Goal: Task Accomplishment & Management: Manage account settings

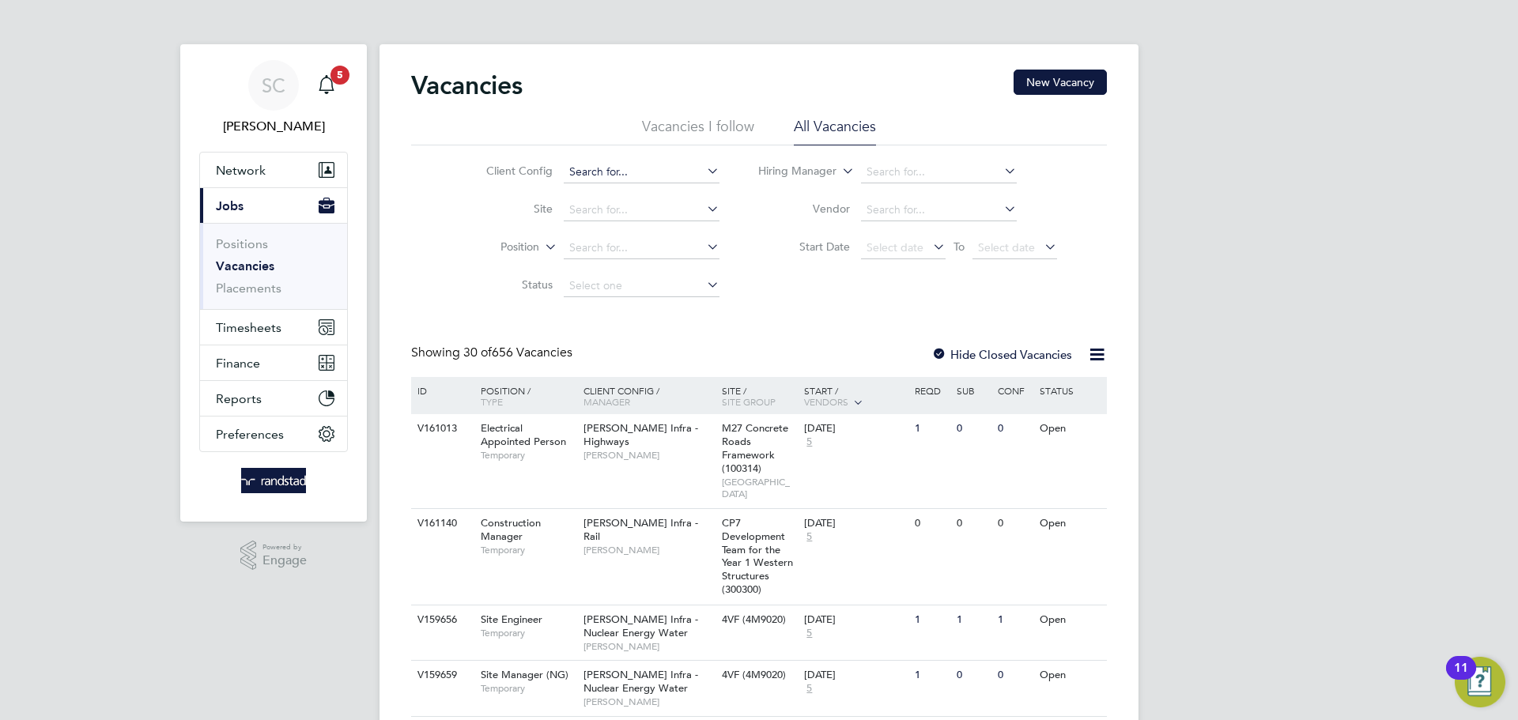
click at [615, 169] on input at bounding box center [642, 172] width 156 height 22
type input "r"
click at [628, 160] on li "Client Config" at bounding box center [590, 172] width 297 height 38
click at [628, 162] on input at bounding box center [642, 172] width 156 height 22
paste input "C-000673093"
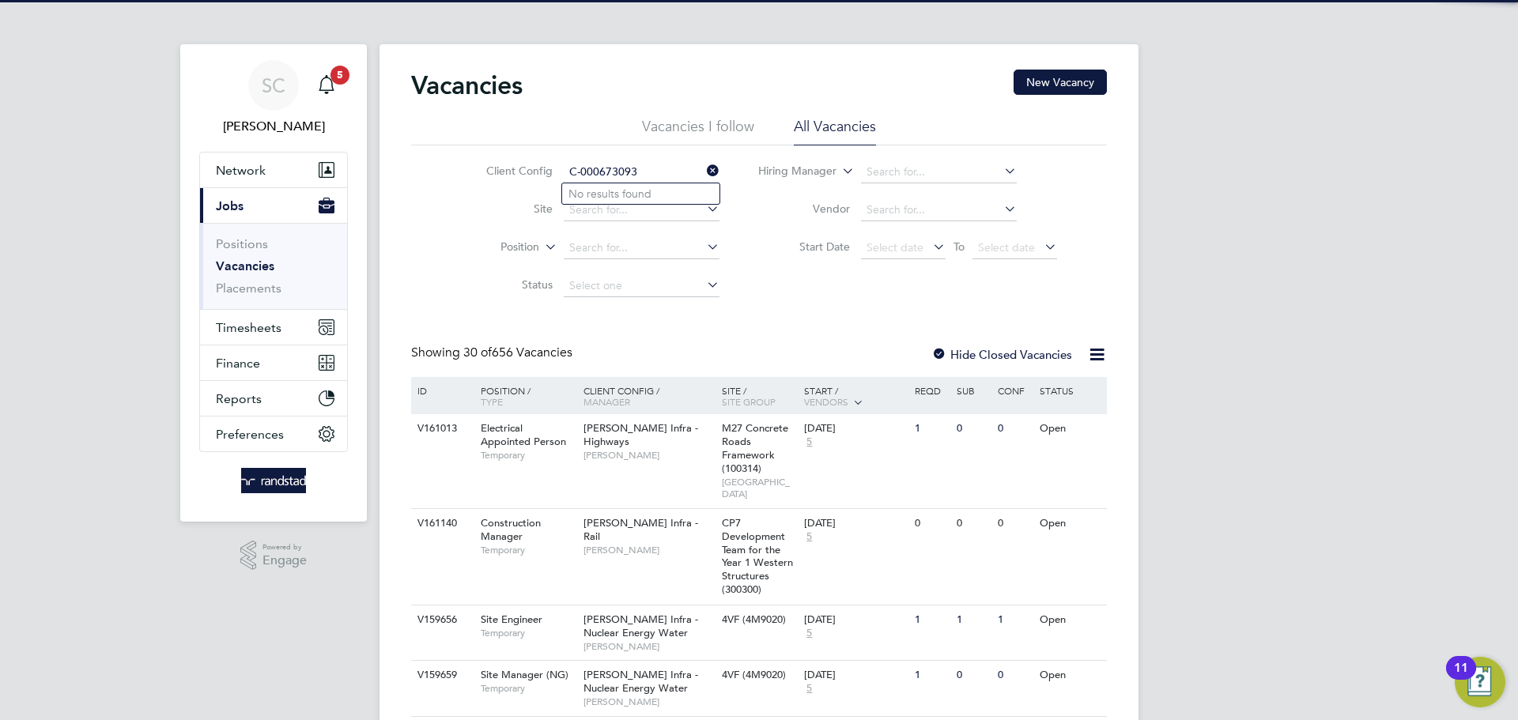
type input "C-000673093"
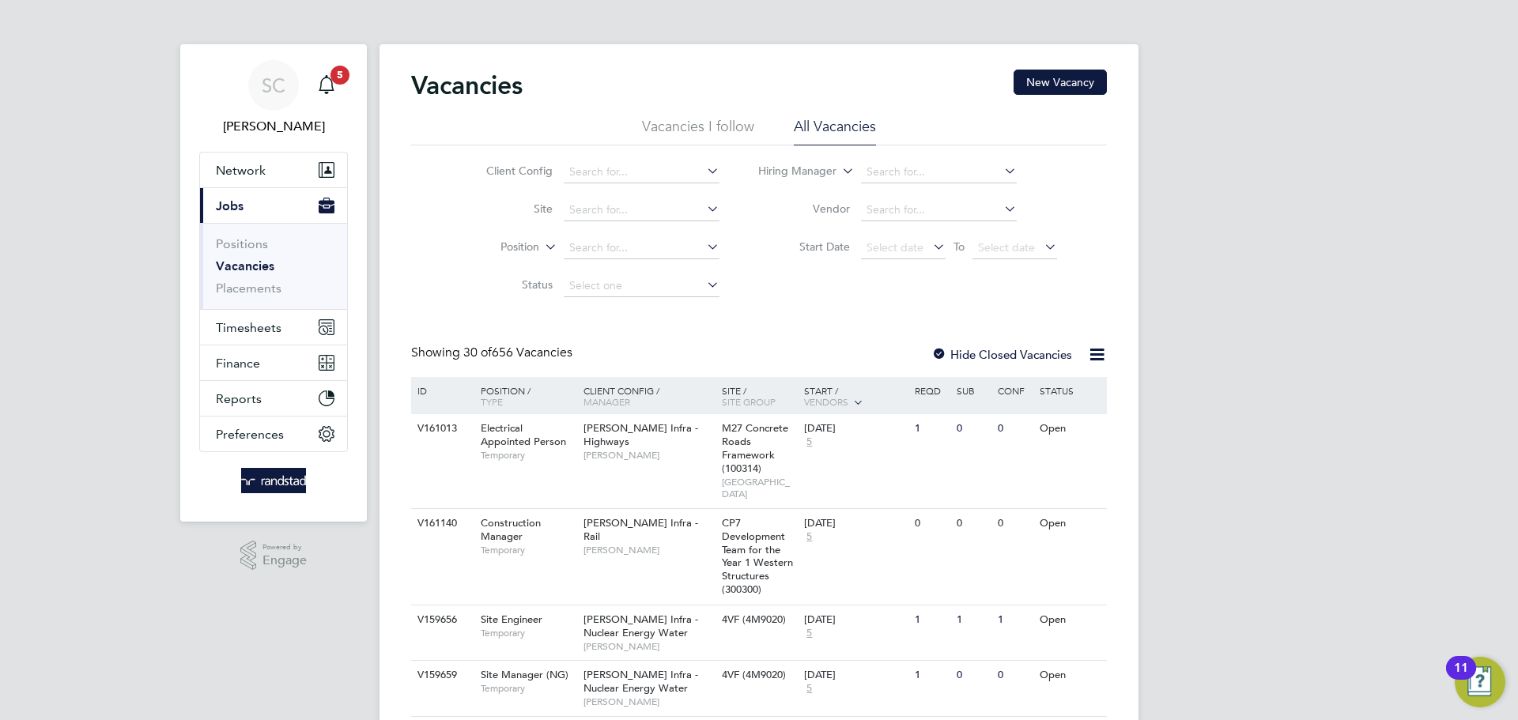
click at [711, 136] on li "Vacancies I follow" at bounding box center [698, 131] width 112 height 28
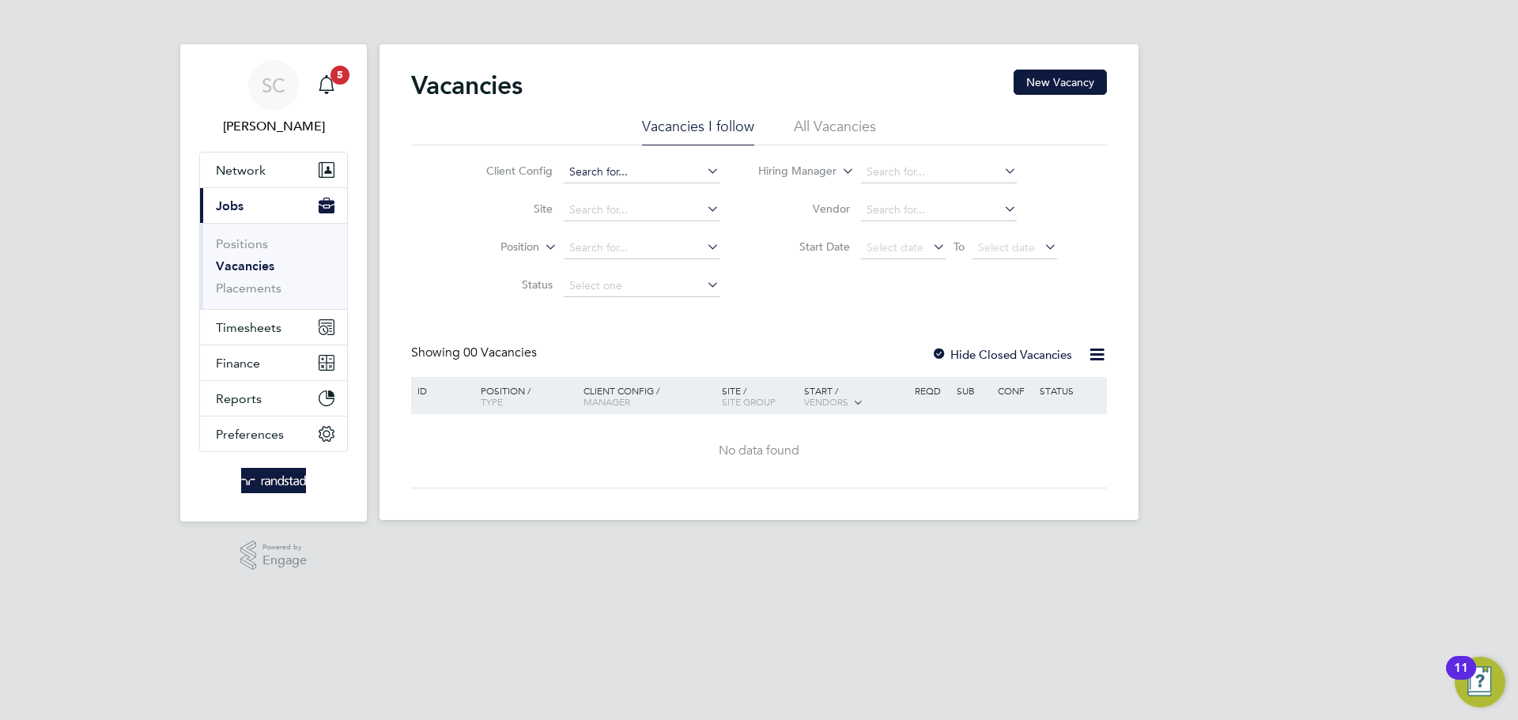
click at [652, 175] on input at bounding box center [642, 172] width 156 height 22
paste input "C-000673093"
type input "C-000673093"
click at [860, 127] on li "All Vacancies" at bounding box center [835, 131] width 82 height 28
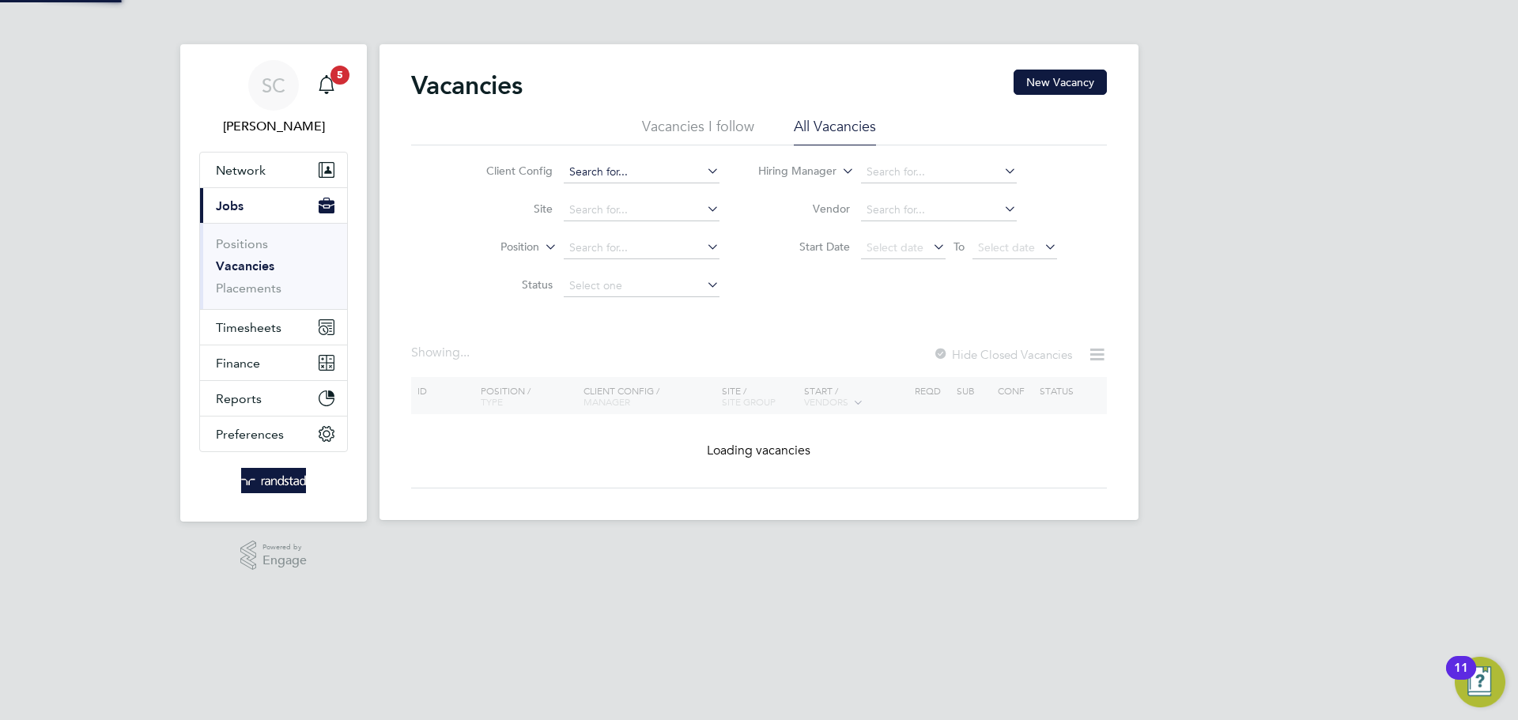
click at [611, 172] on input at bounding box center [642, 172] width 156 height 22
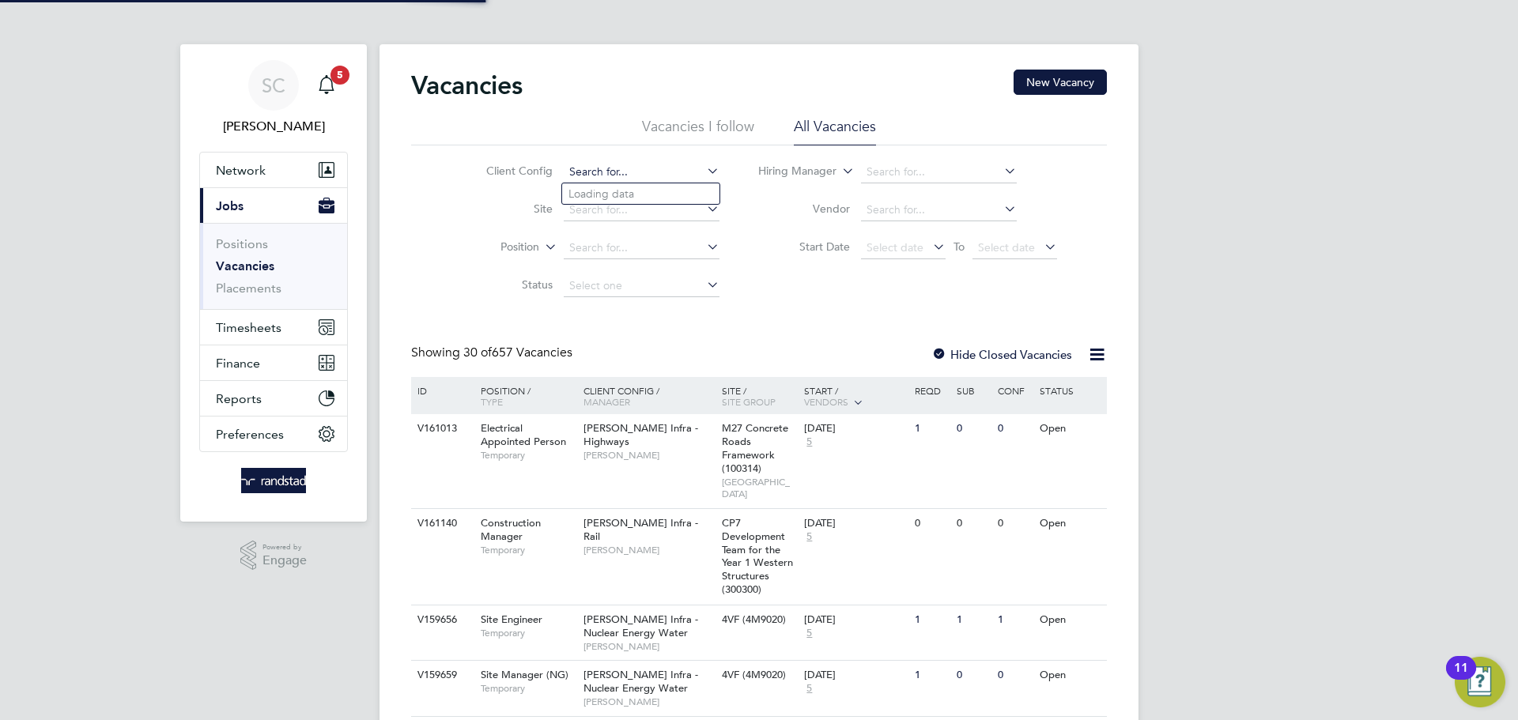
paste input "C-000673093"
type input "C-000673093"
click at [427, 249] on div "Client Config C-000673093 Site Position Status Hiring Manager Vendor Start Date…" at bounding box center [759, 226] width 696 height 160
click at [234, 321] on span "Timesheets" at bounding box center [249, 327] width 66 height 15
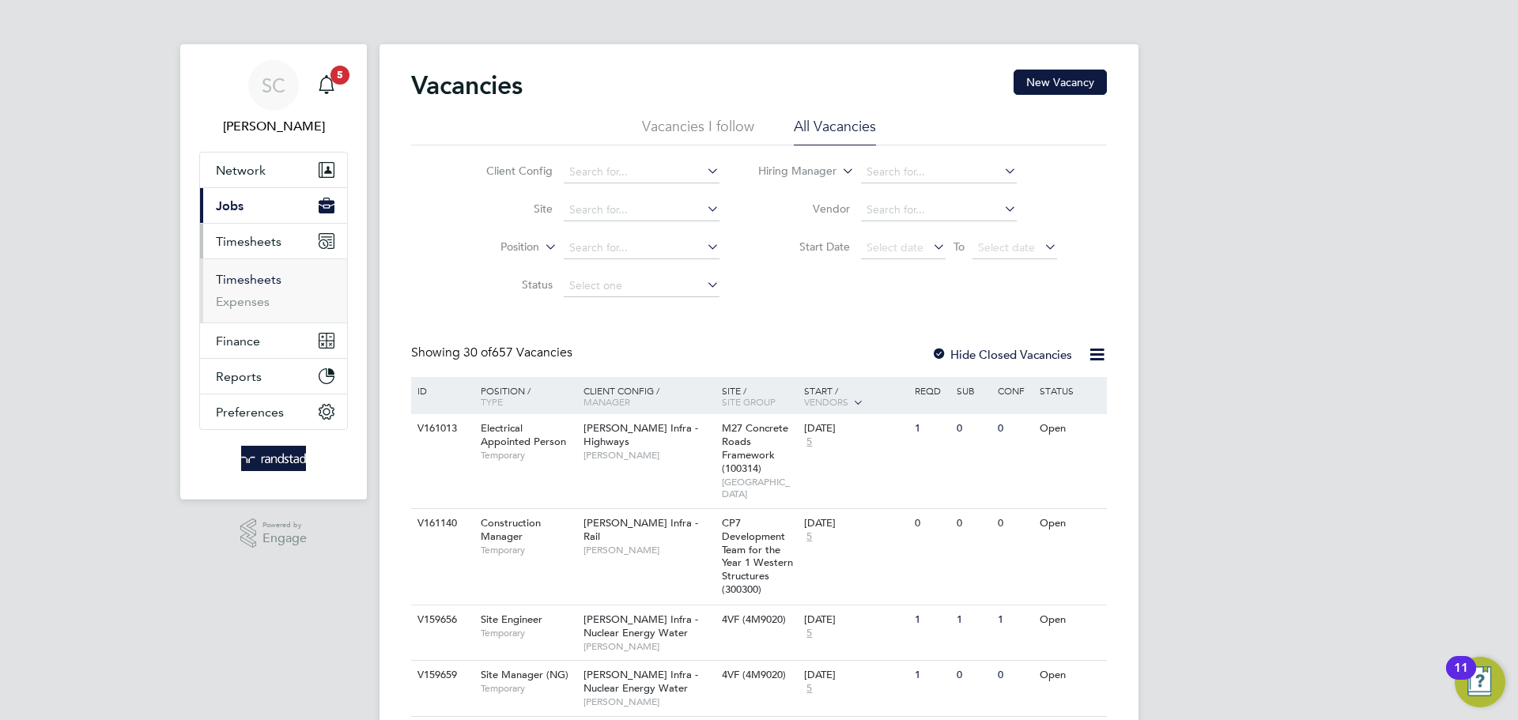
click at [271, 286] on link "Timesheets" at bounding box center [249, 279] width 66 height 15
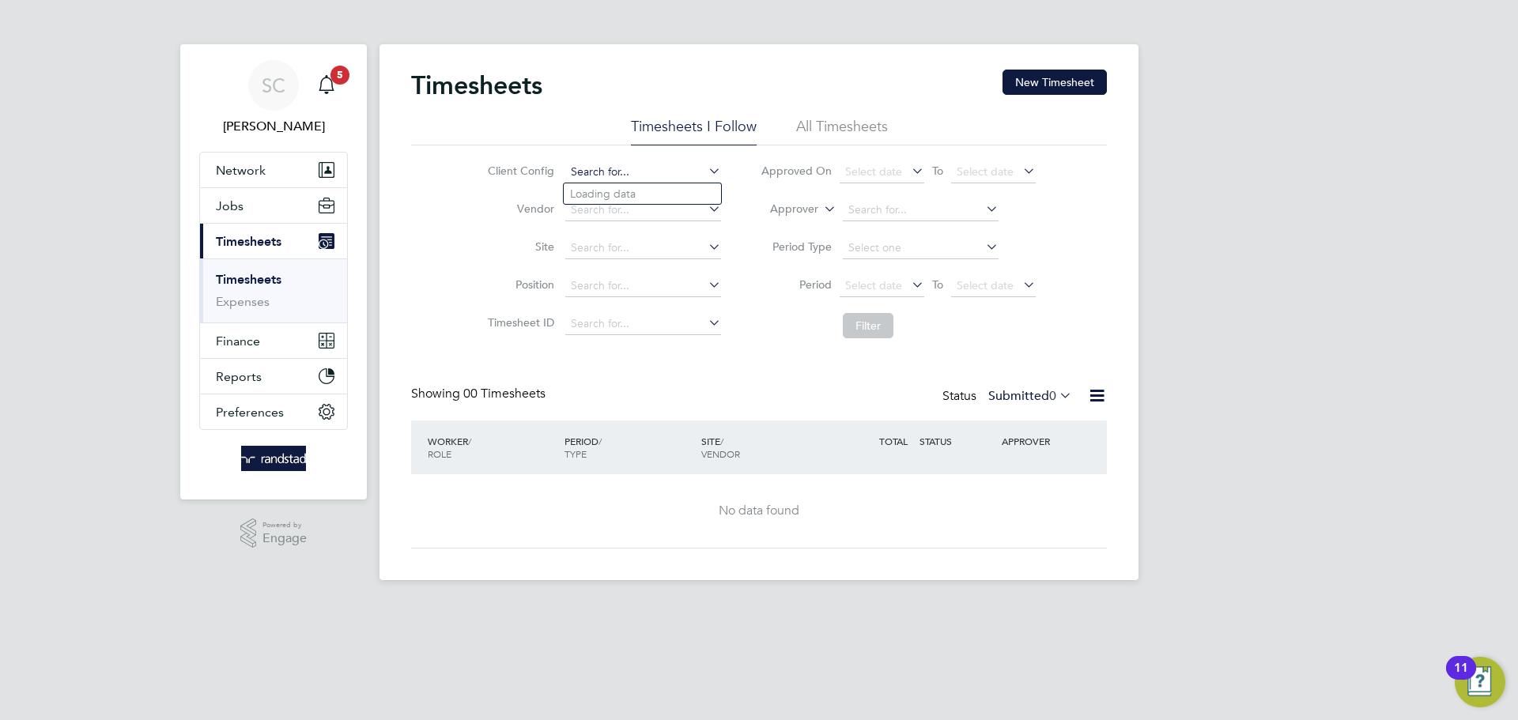
click at [610, 172] on input at bounding box center [643, 172] width 156 height 22
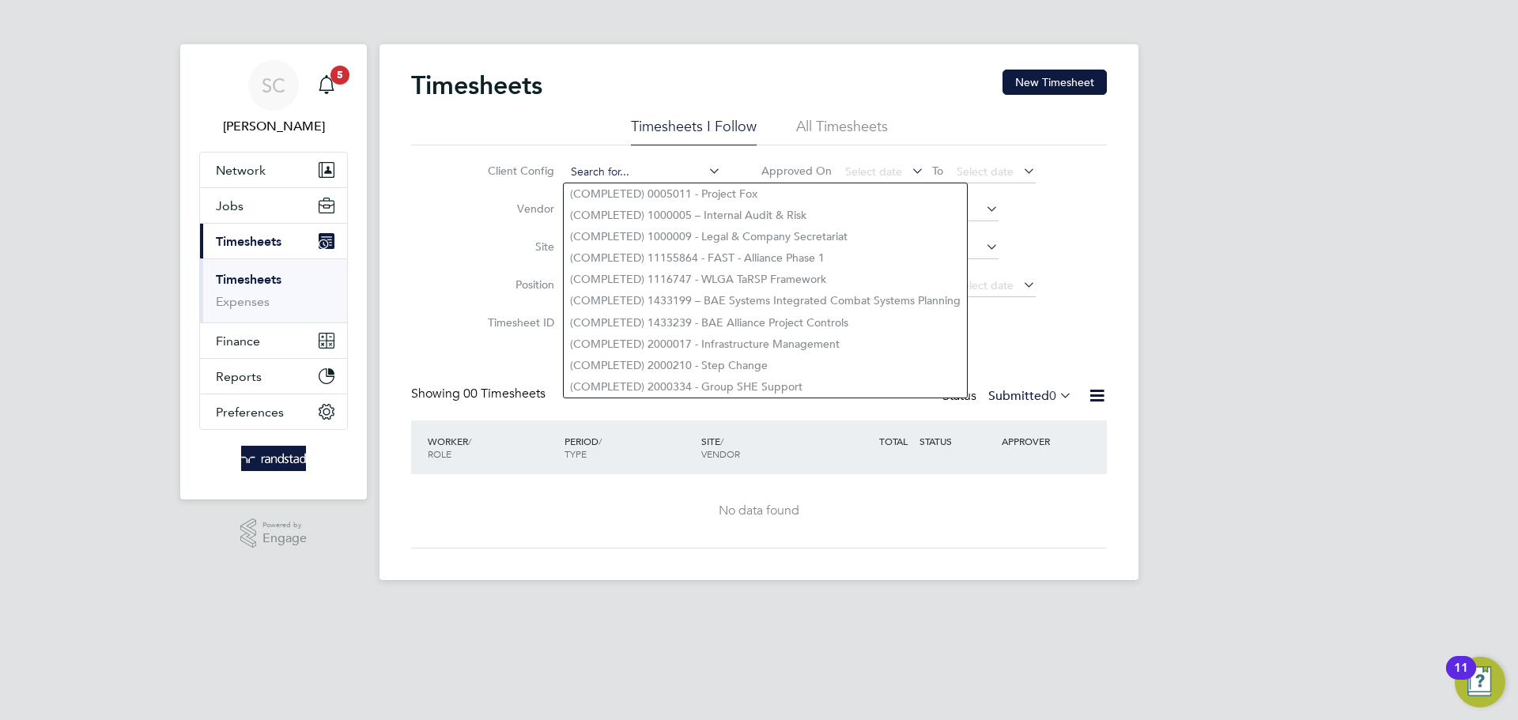
paste input "C-000673093"
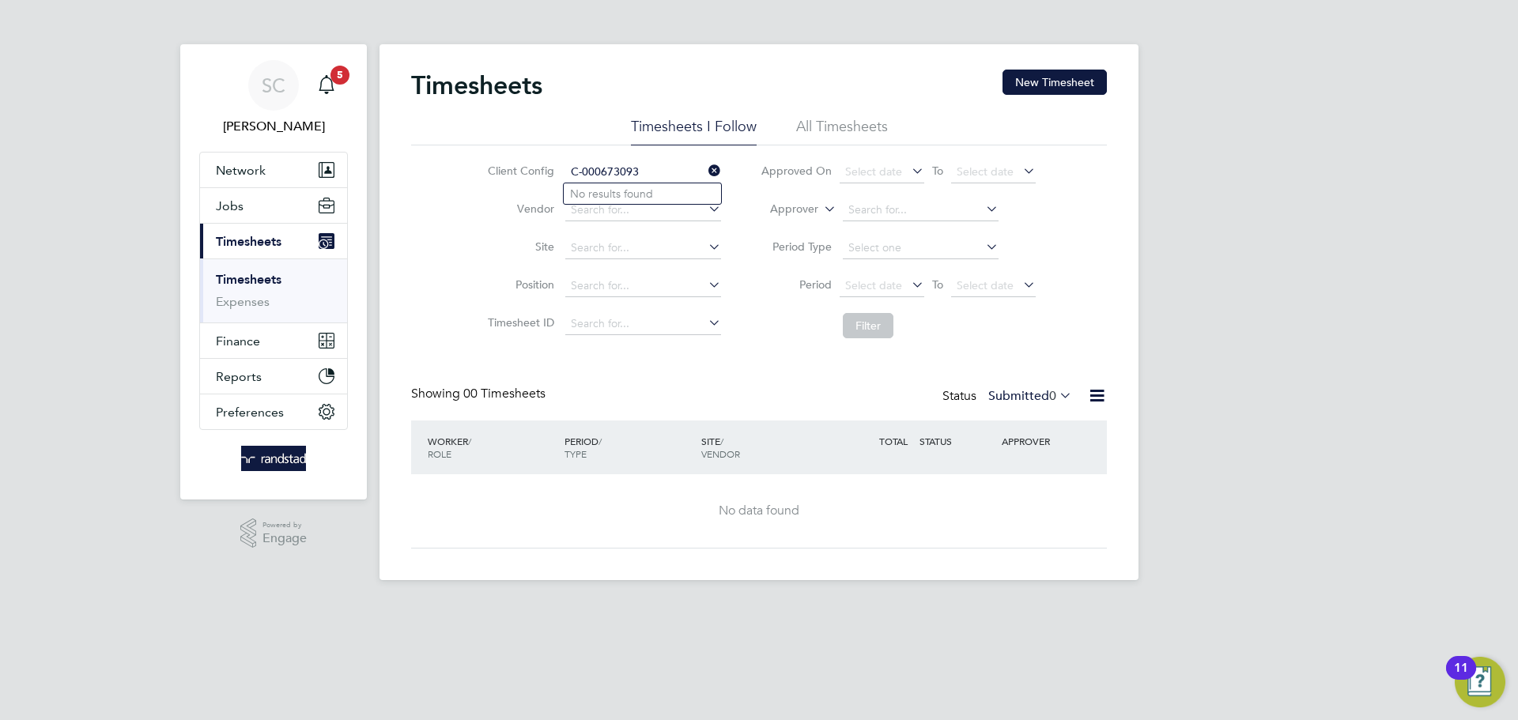
type input "C-000673093"
click at [844, 114] on div "Timesheets New Timesheet" at bounding box center [759, 93] width 696 height 47
click at [845, 118] on li "All Timesheets" at bounding box center [842, 131] width 92 height 28
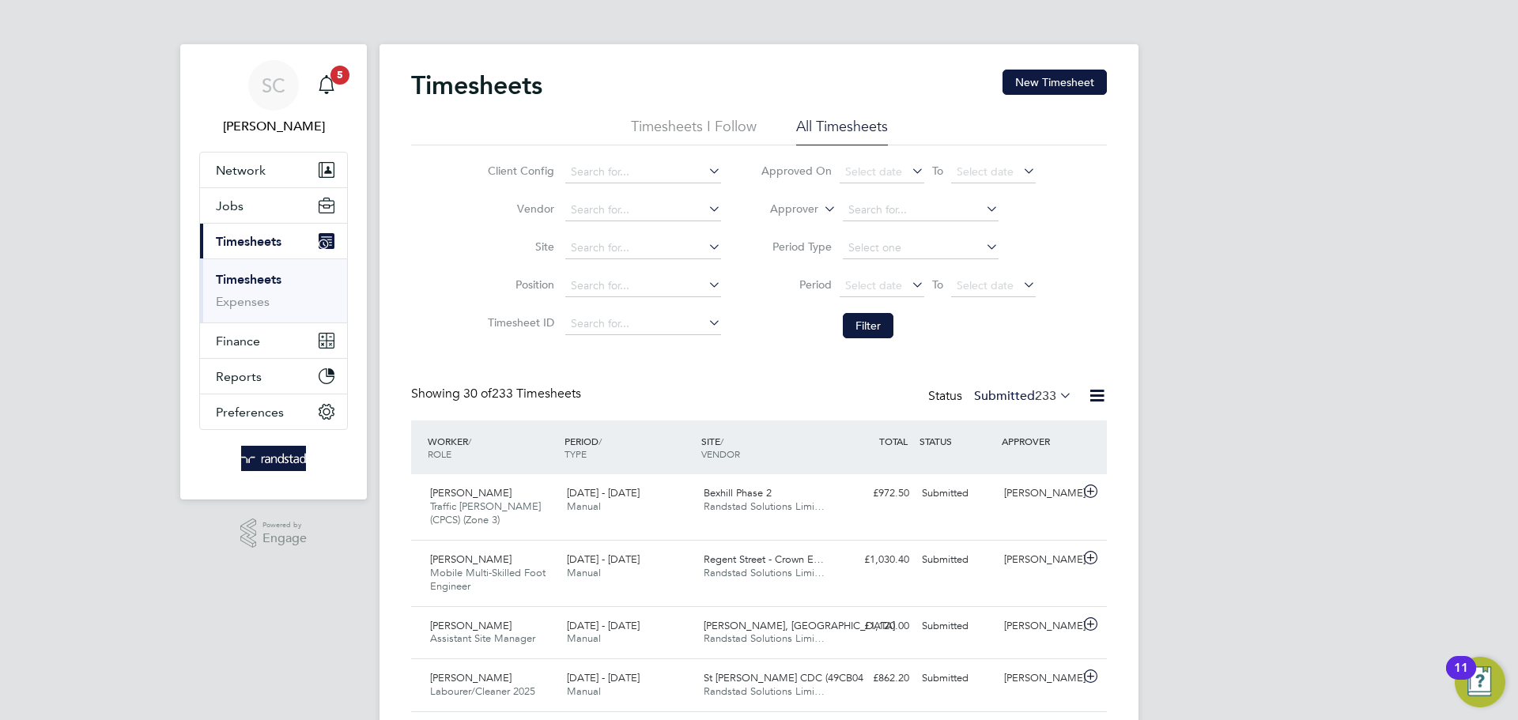
click at [616, 159] on li "Client Config" at bounding box center [602, 172] width 278 height 38
click at [618, 176] on input at bounding box center [643, 172] width 156 height 22
type input "robert nelson"
click at [696, 132] on li "Timesheets I Follow" at bounding box center [694, 131] width 126 height 28
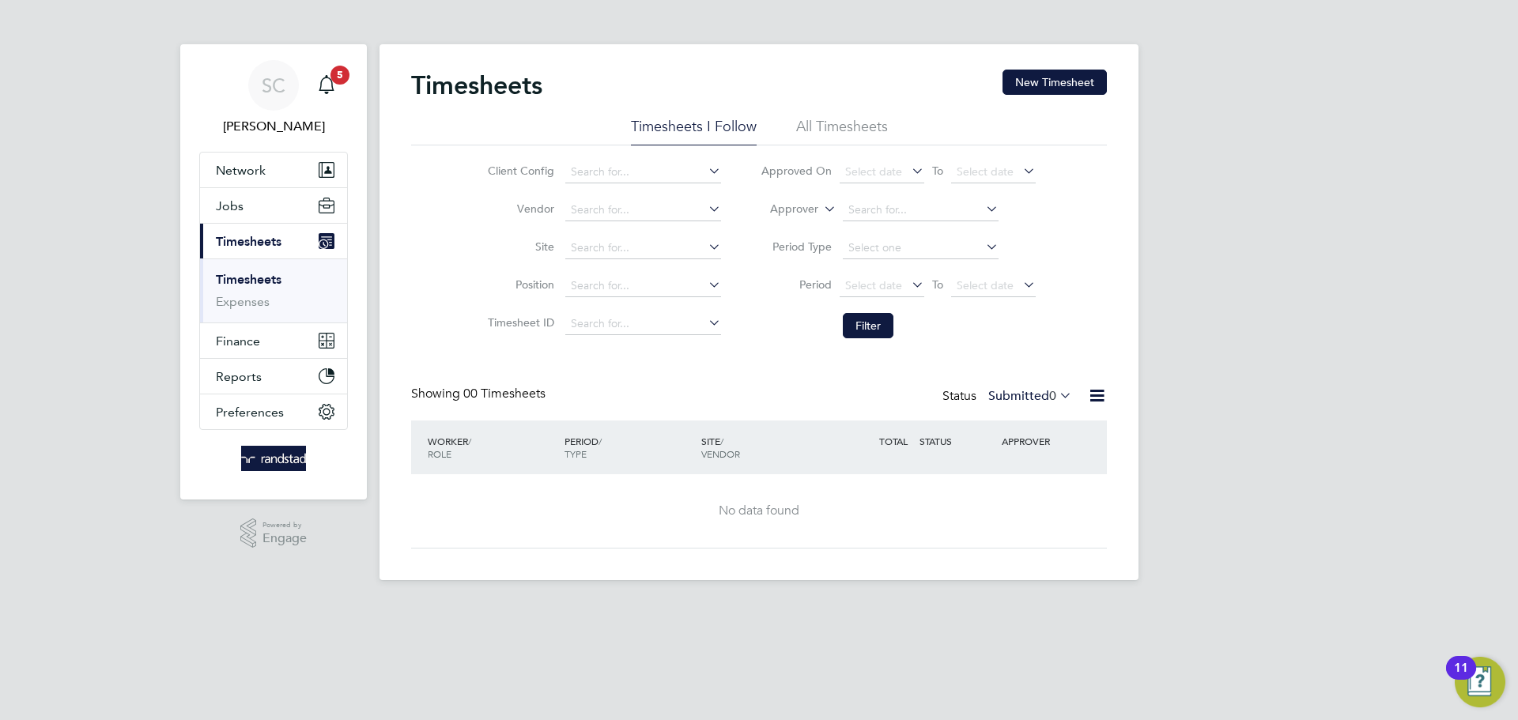
click at [840, 119] on li "All Timesheets" at bounding box center [842, 131] width 92 height 28
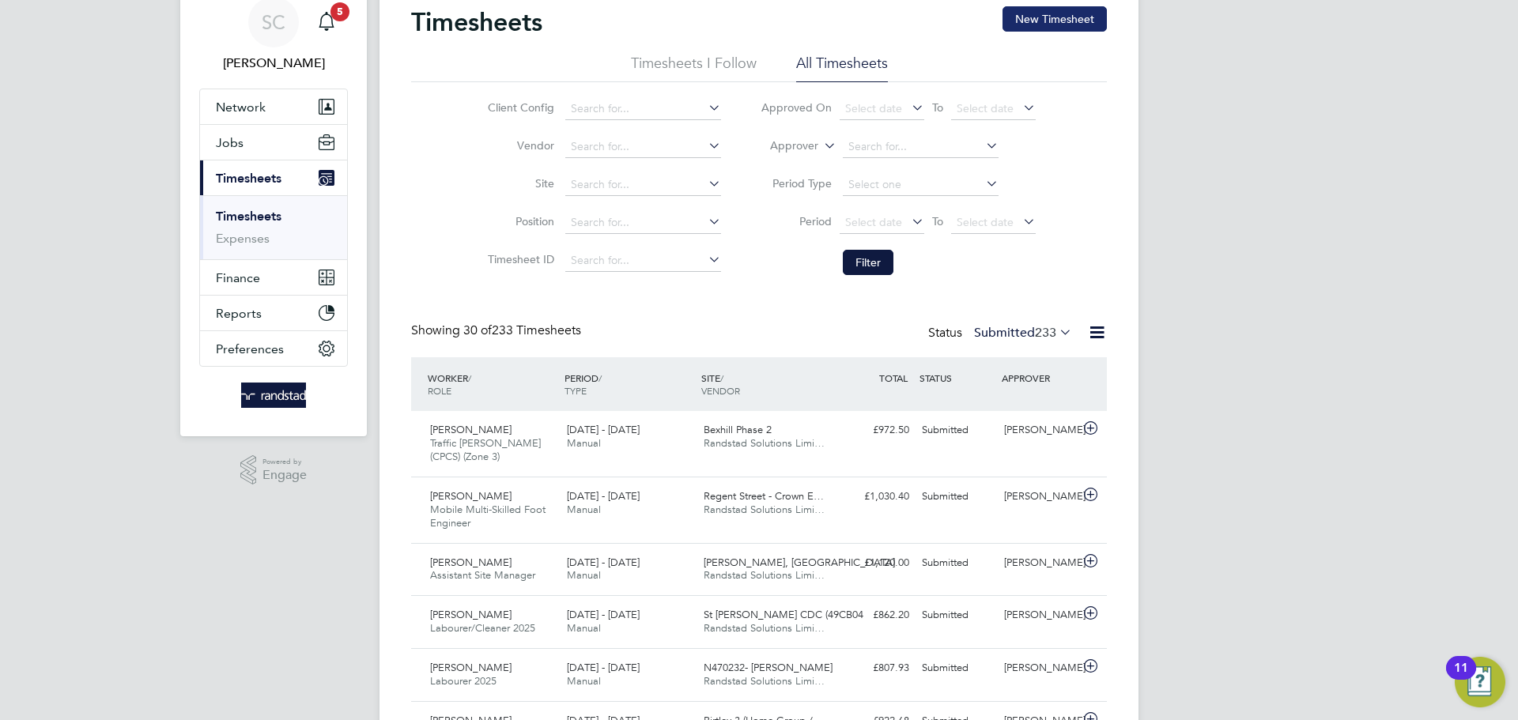
click at [1065, 23] on button "New Timesheet" at bounding box center [1055, 18] width 104 height 25
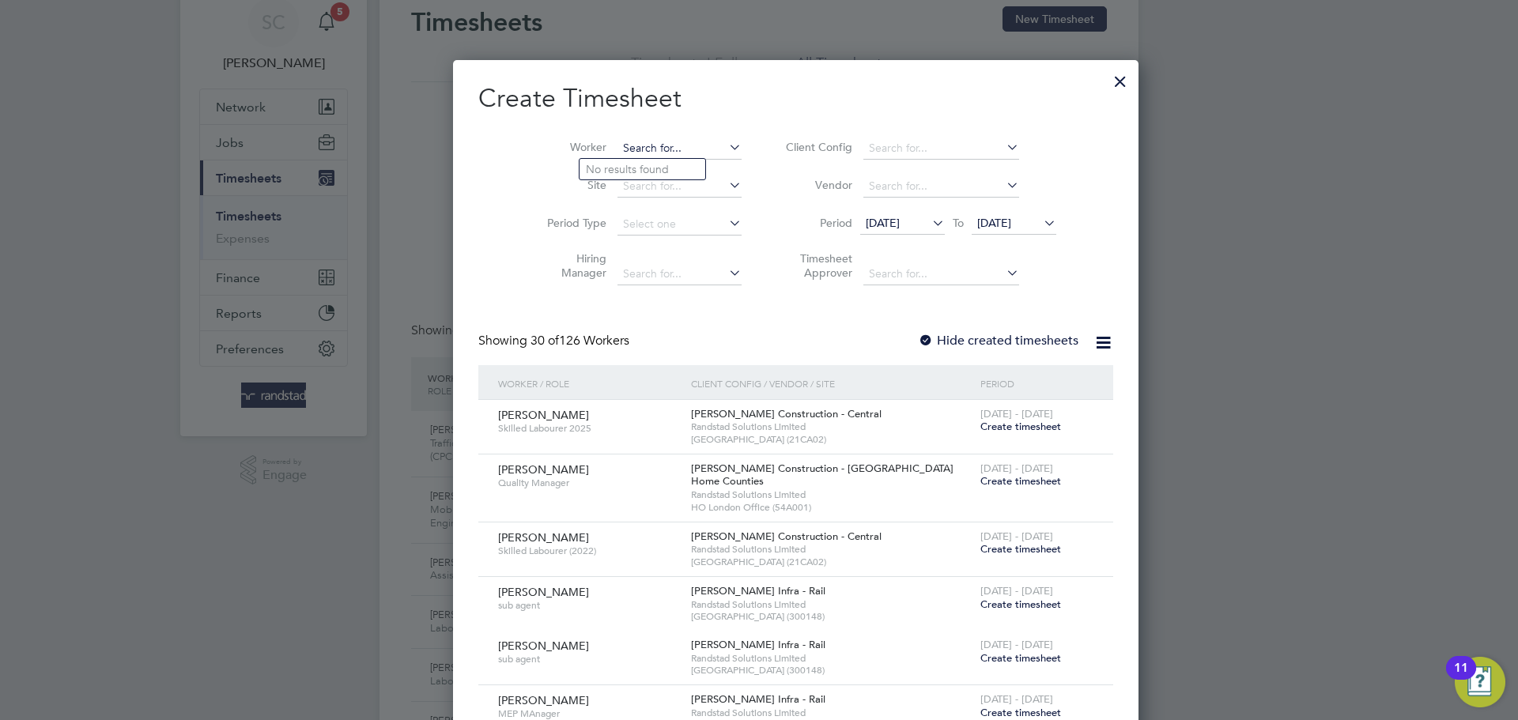
click at [645, 145] on input at bounding box center [680, 149] width 124 height 22
click at [596, 161] on li "Robert Nelson" at bounding box center [679, 169] width 199 height 21
type input "Robert Nelson"
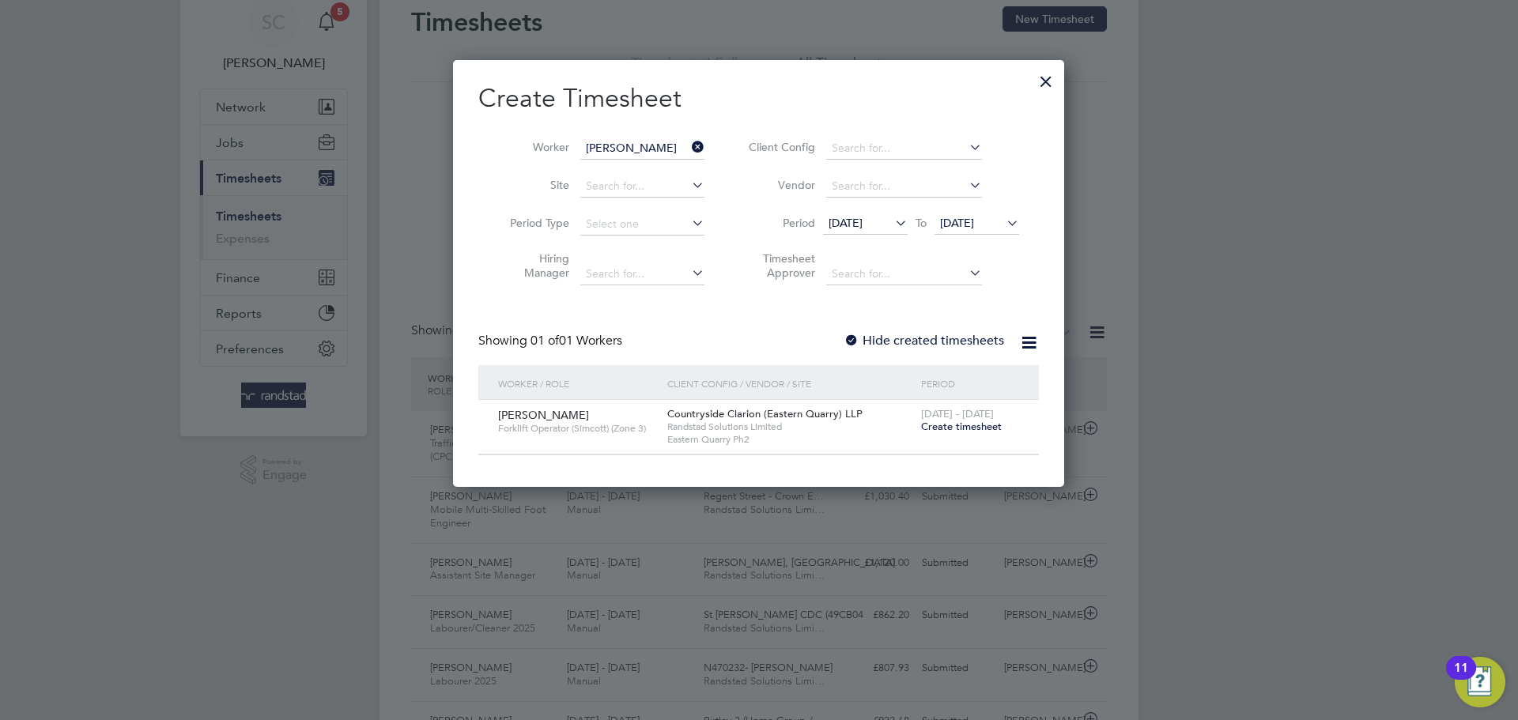
click at [592, 408] on div "Robert Nelson Forklift Operator (Simcott) (Zone 3)" at bounding box center [578, 421] width 169 height 43
click at [613, 446] on div "Robert Nelson Forklift Operator (Simcott) (Zone 3) Countryside Clarion (Eastern…" at bounding box center [758, 427] width 561 height 54
click at [863, 222] on span "12 Aug 2025" at bounding box center [846, 223] width 34 height 14
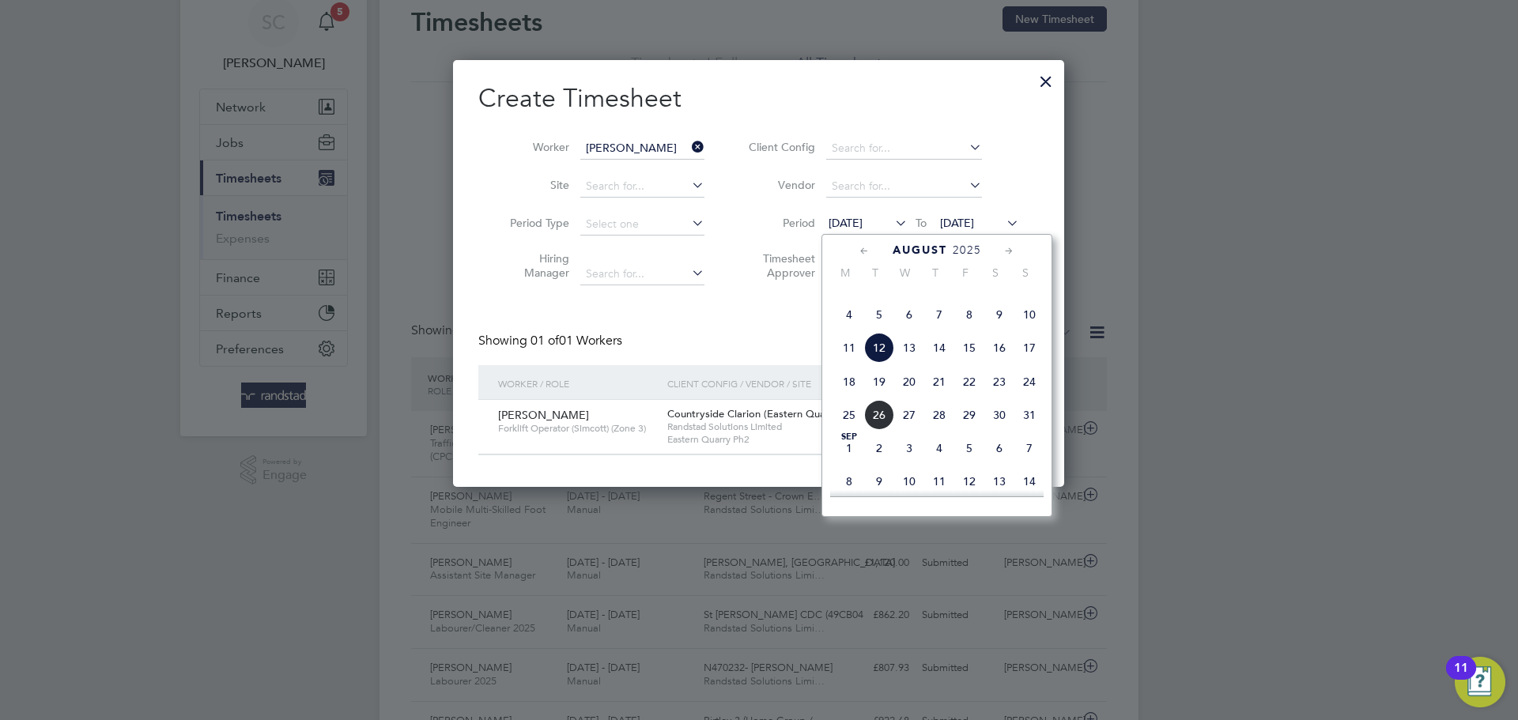
click at [849, 397] on span "18" at bounding box center [849, 382] width 30 height 30
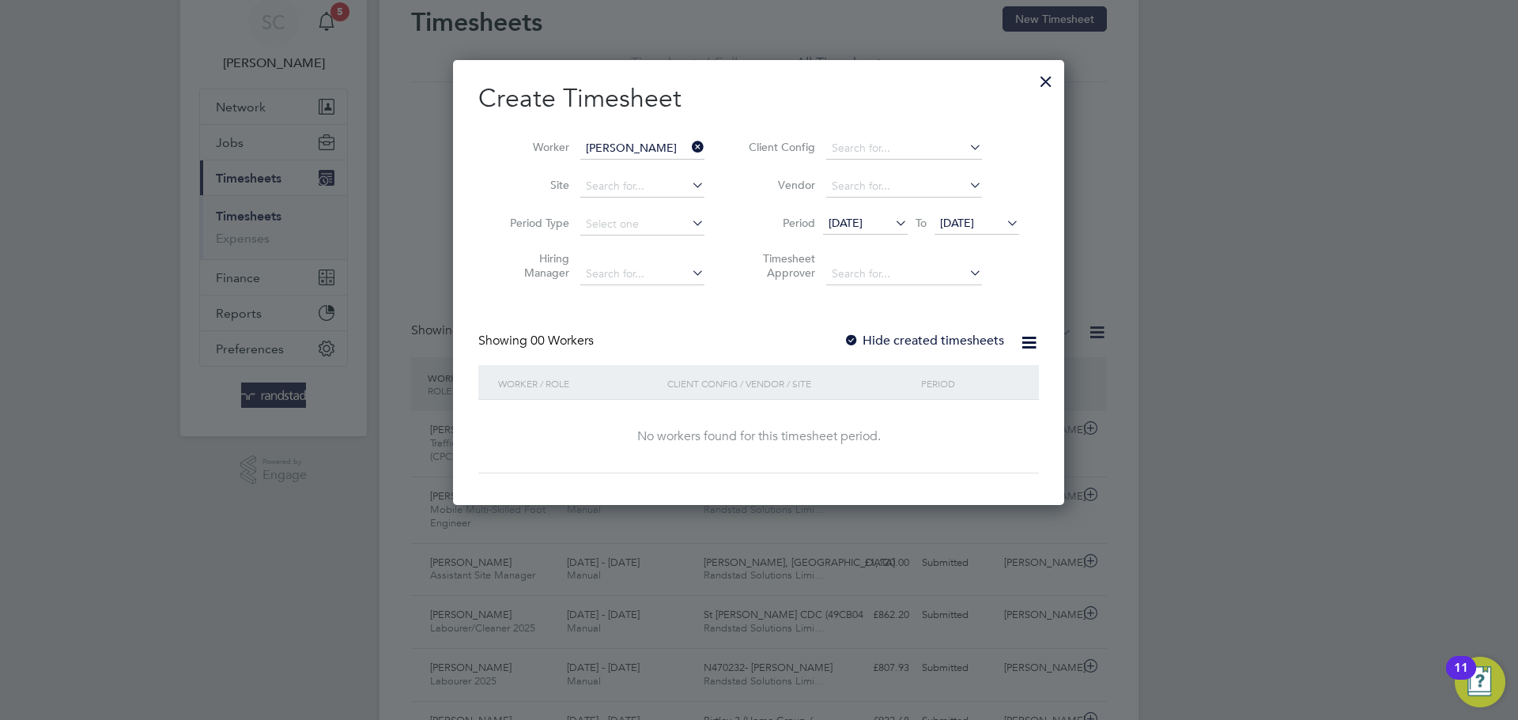
click at [974, 228] on span "19 Aug 2025" at bounding box center [957, 223] width 34 height 14
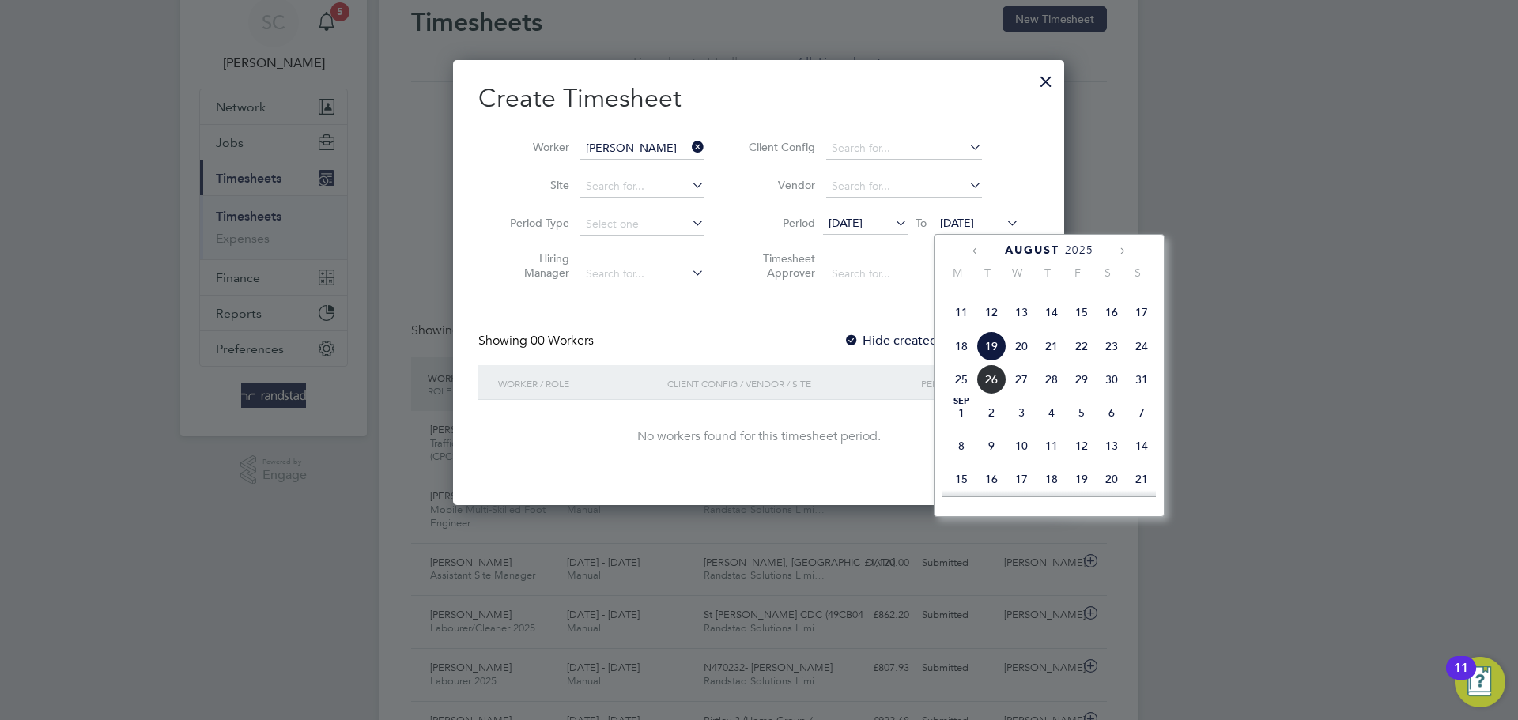
click at [1144, 361] on span "24" at bounding box center [1142, 346] width 30 height 30
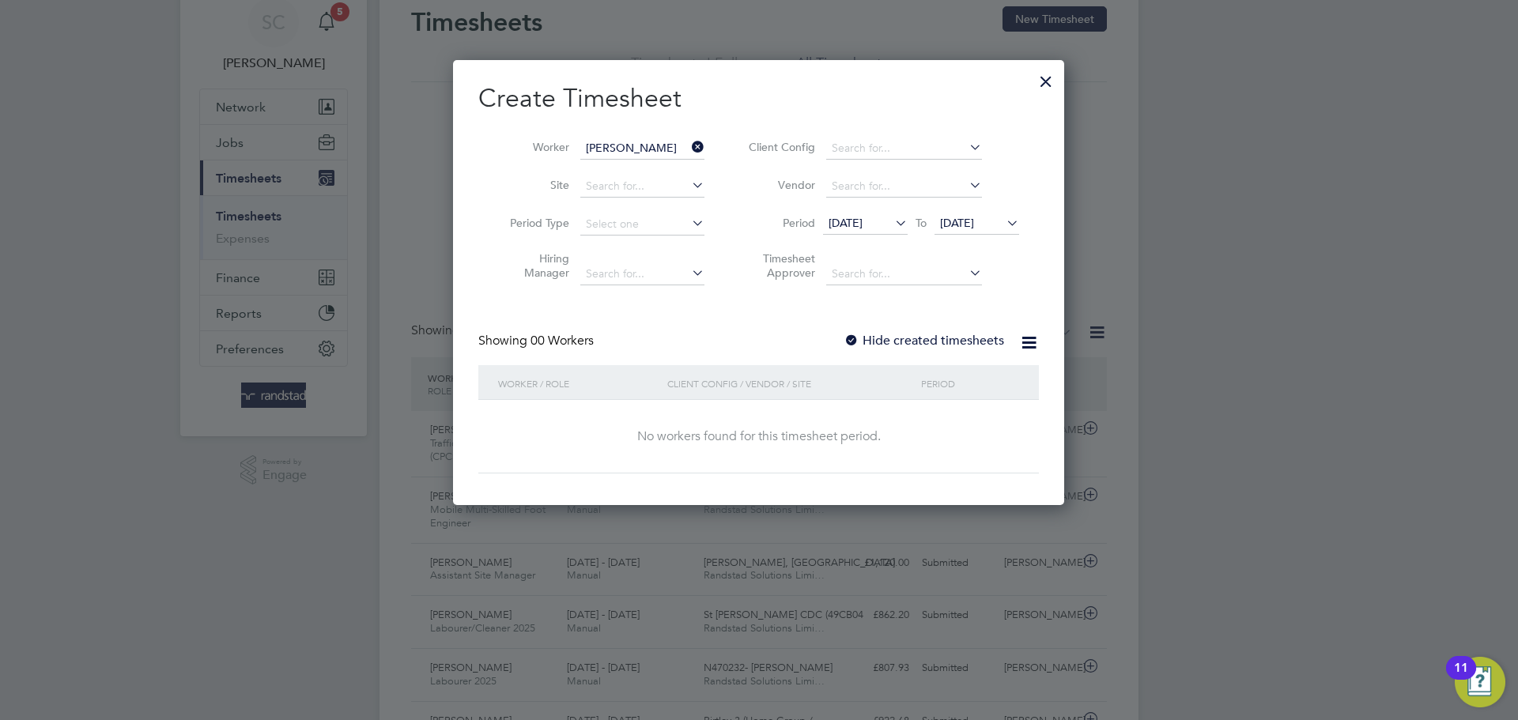
click at [842, 444] on div "No workers found for this timesheet period." at bounding box center [758, 437] width 529 height 74
click at [863, 221] on span "18 Aug 2025" at bounding box center [846, 223] width 34 height 14
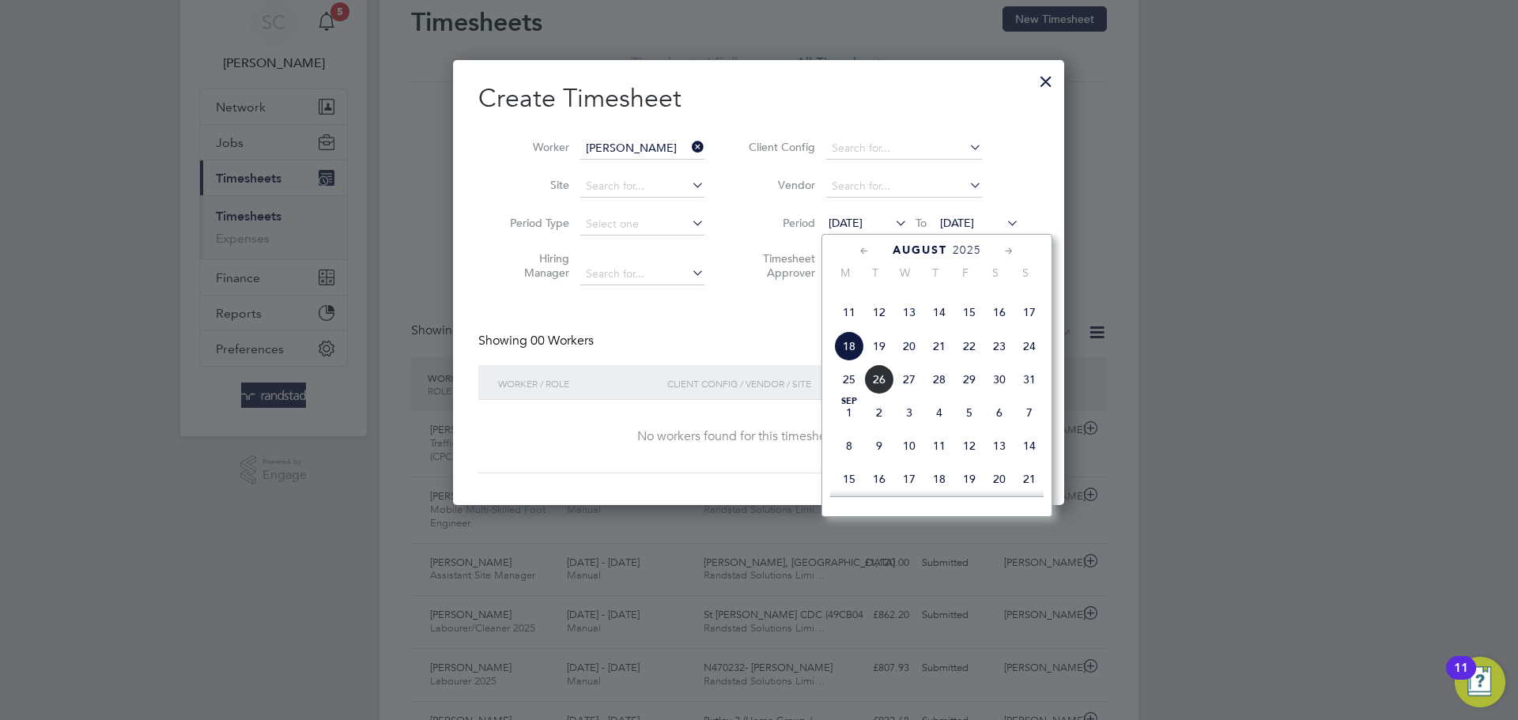
click at [853, 395] on span "25" at bounding box center [849, 380] width 30 height 30
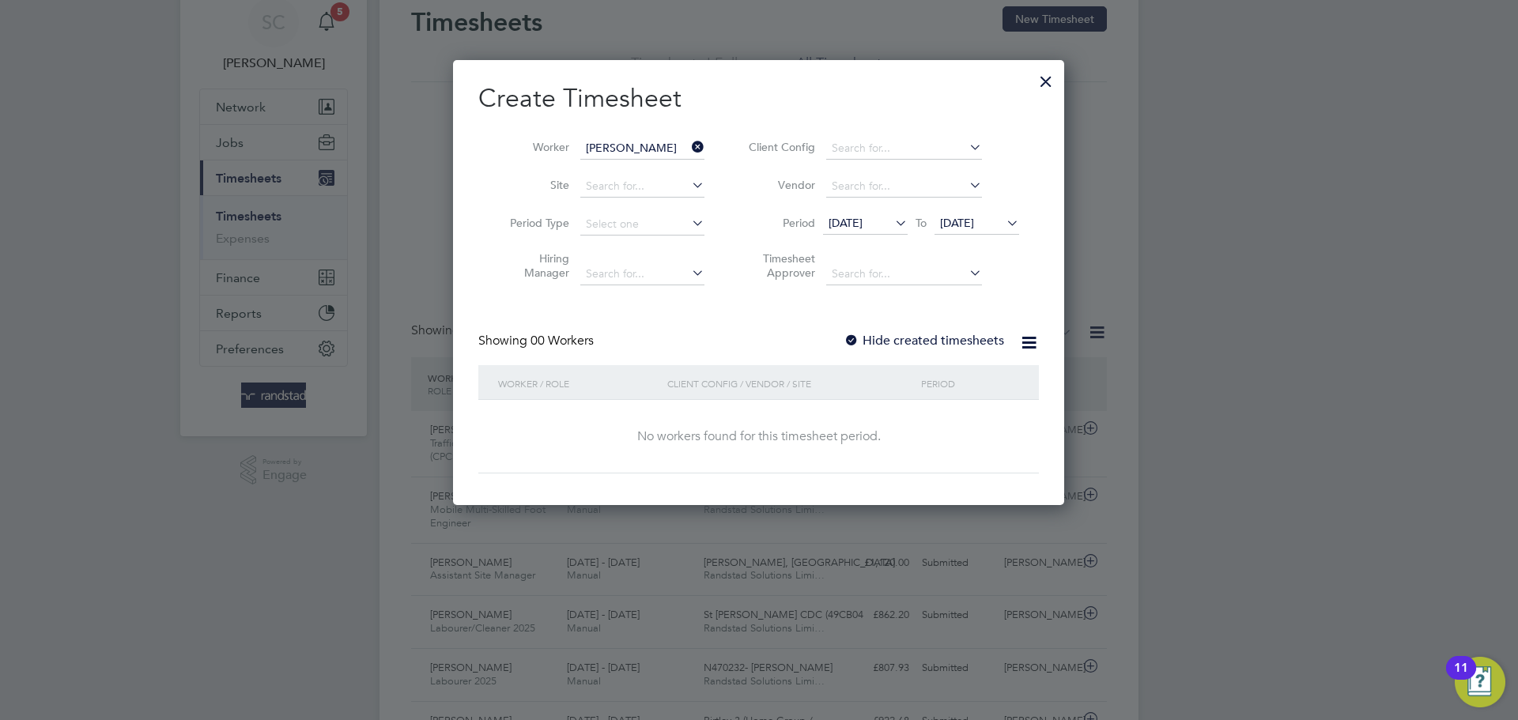
click at [892, 227] on icon at bounding box center [892, 223] width 0 height 22
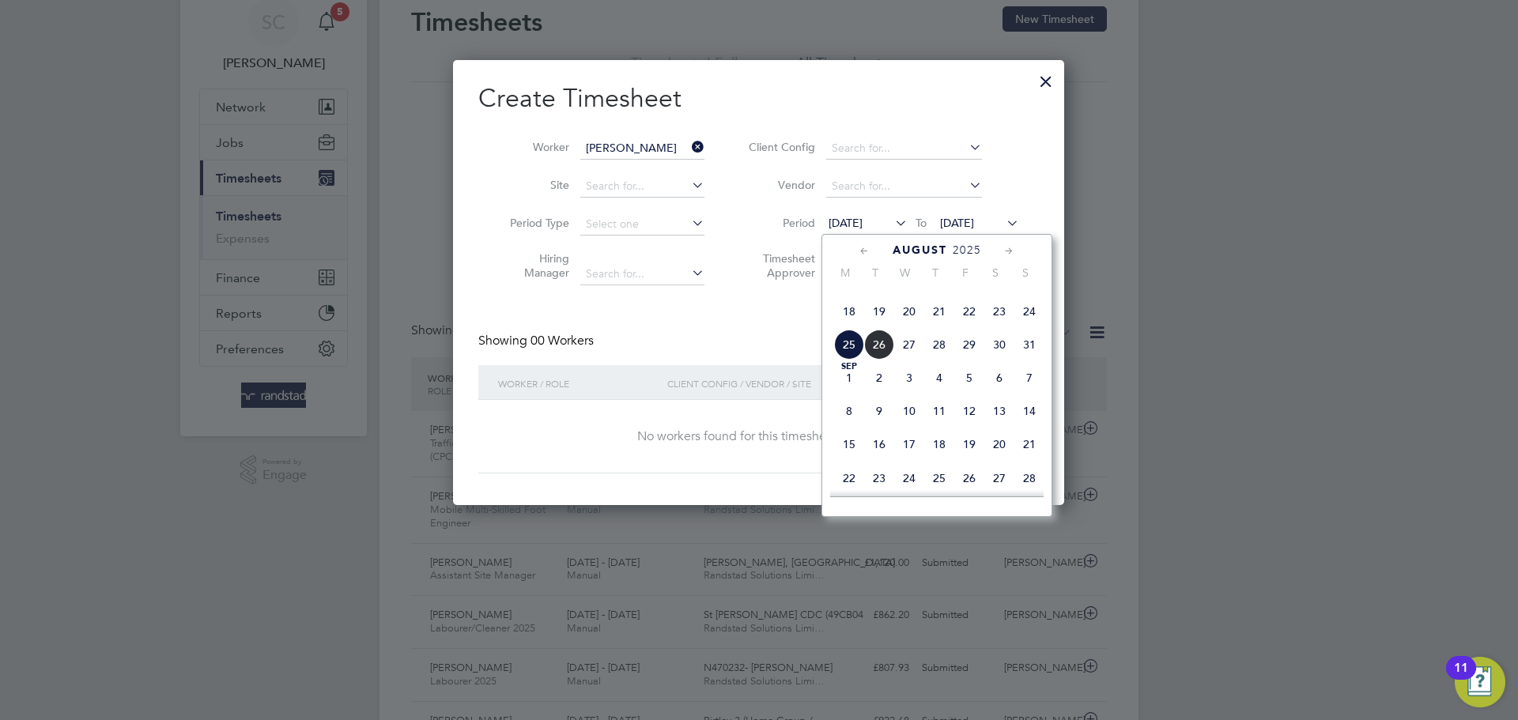
click at [857, 327] on span "18" at bounding box center [849, 312] width 30 height 30
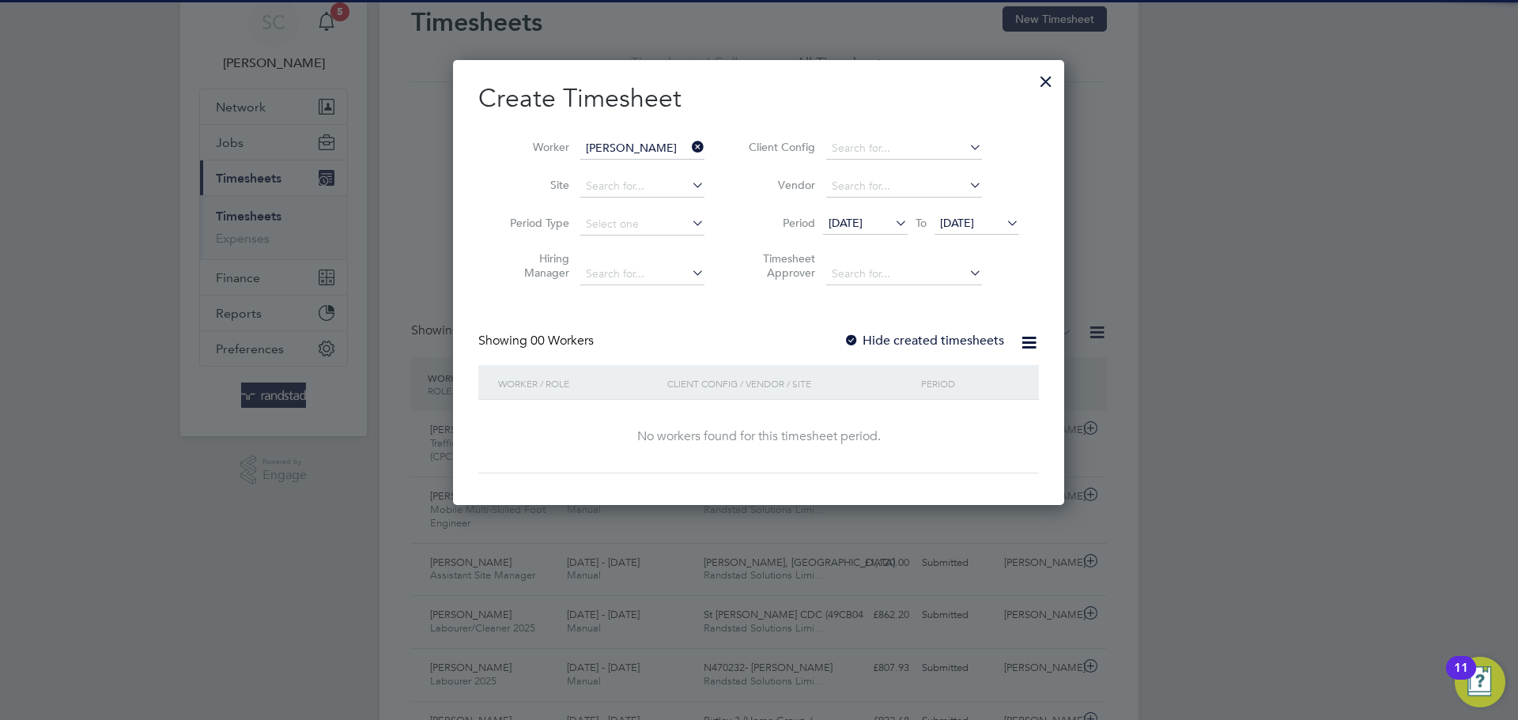
click at [1005, 214] on span "25 Aug 2025" at bounding box center [977, 224] width 85 height 21
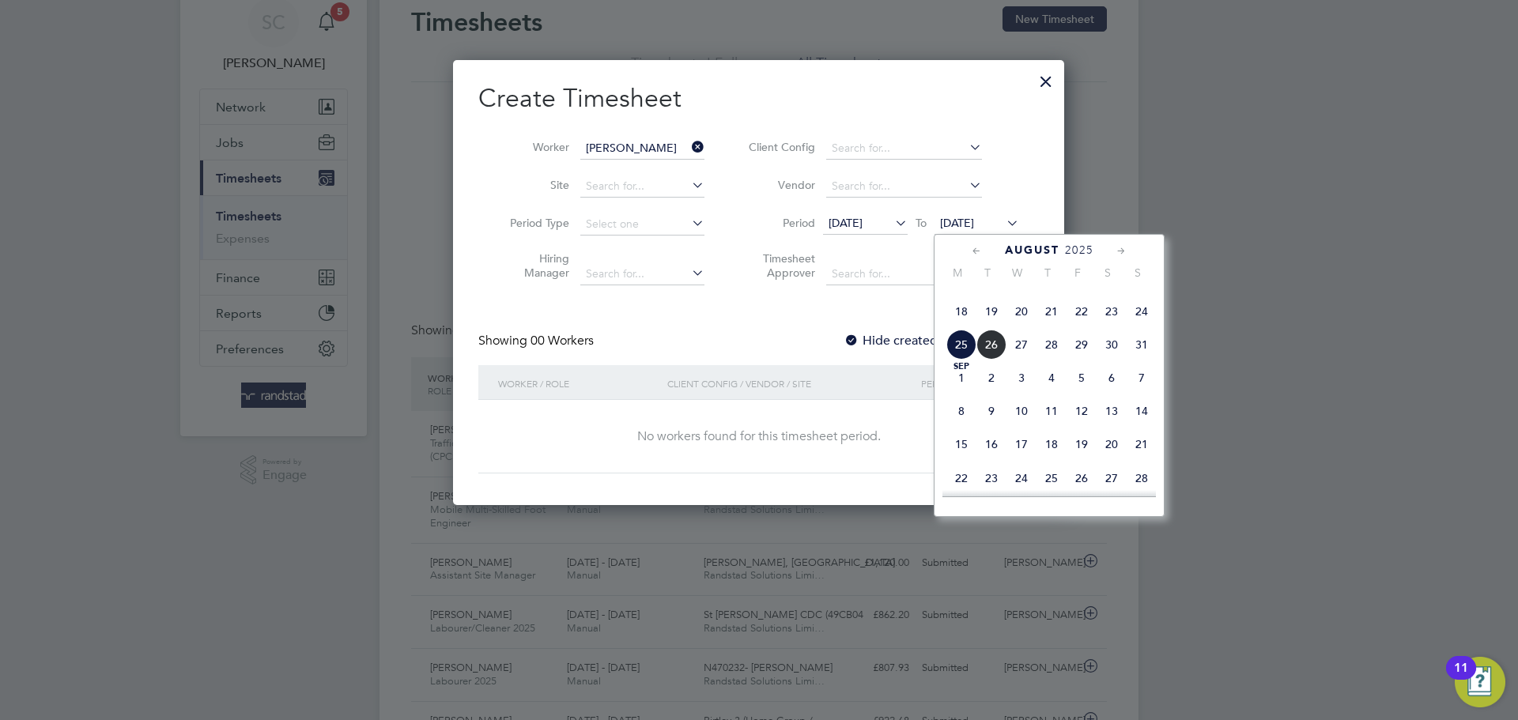
click at [991, 360] on span "26" at bounding box center [992, 345] width 30 height 30
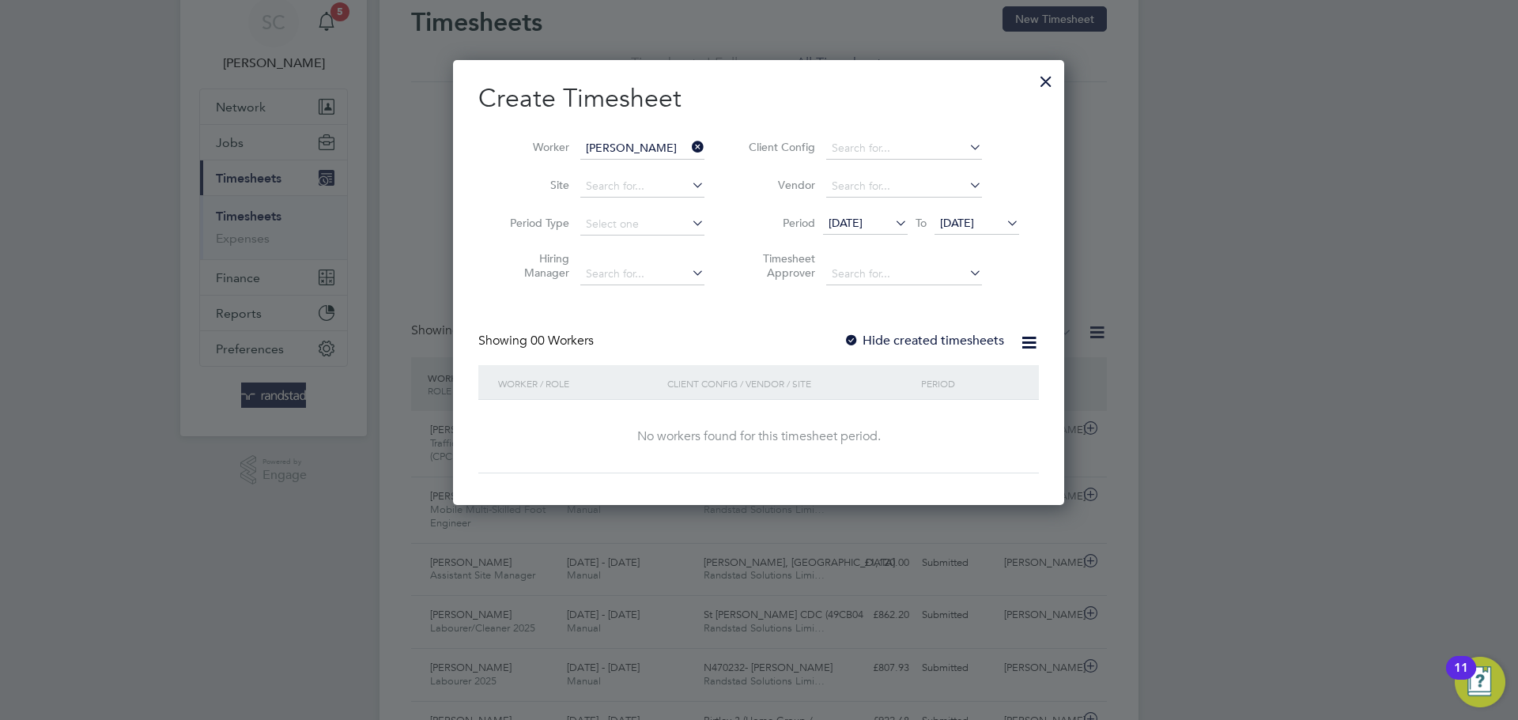
click at [892, 228] on icon at bounding box center [892, 223] width 0 height 22
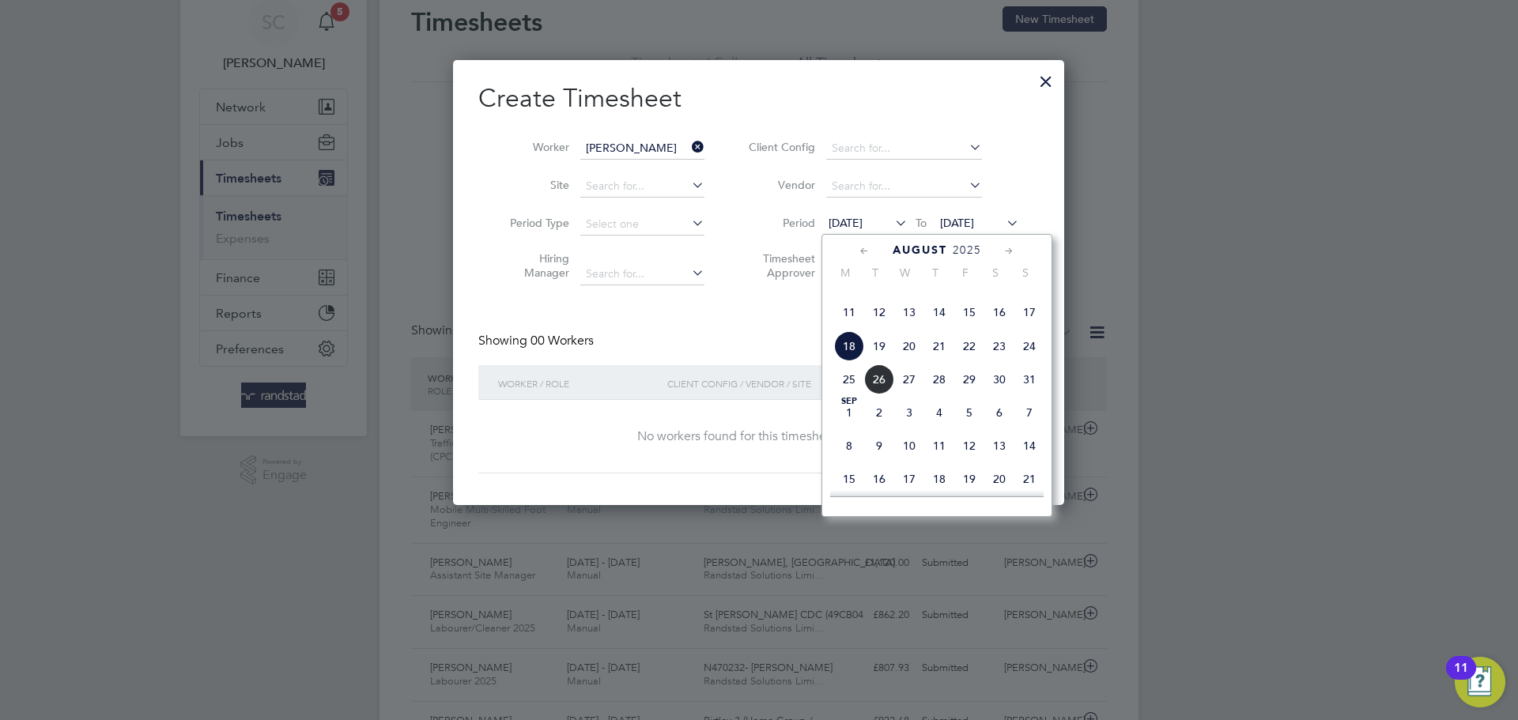
click at [856, 361] on span "18" at bounding box center [849, 346] width 30 height 30
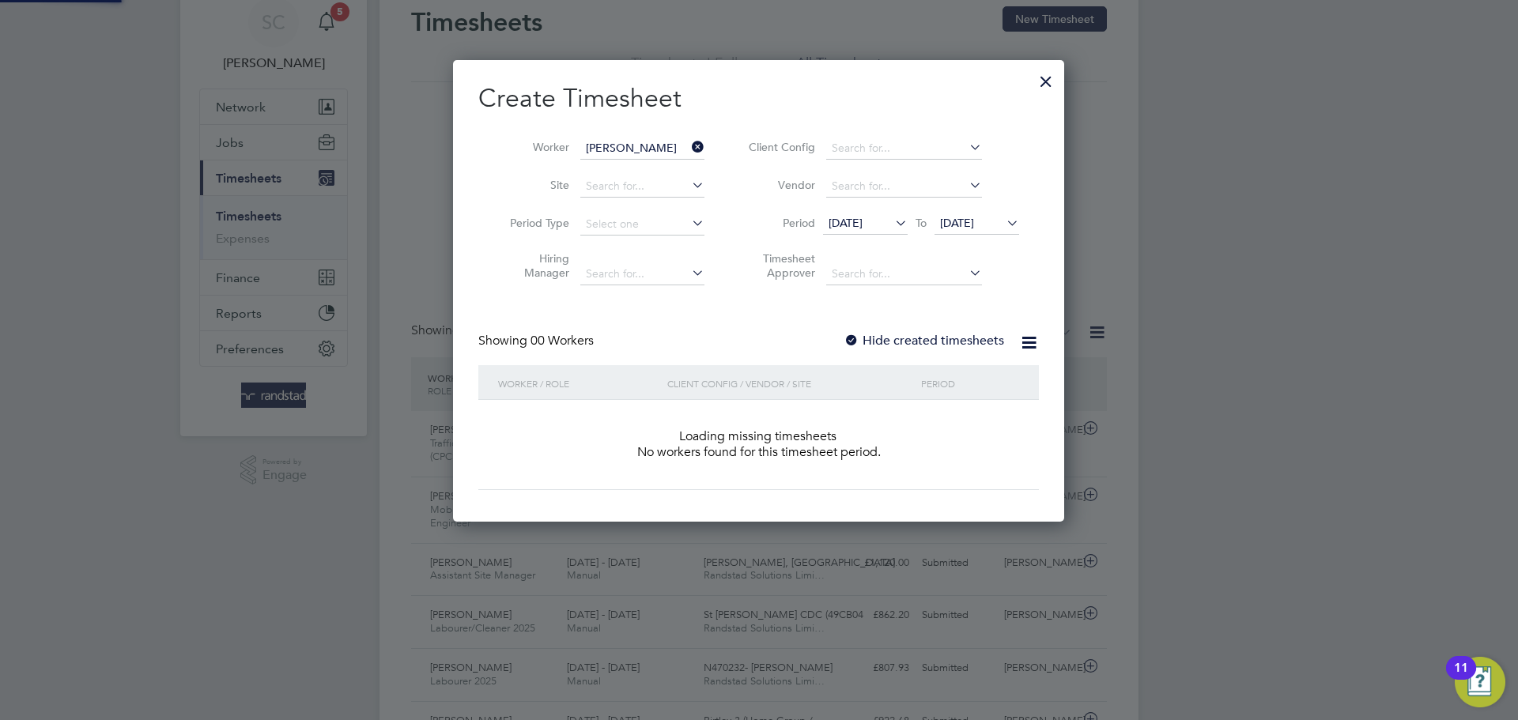
scroll to position [446, 612]
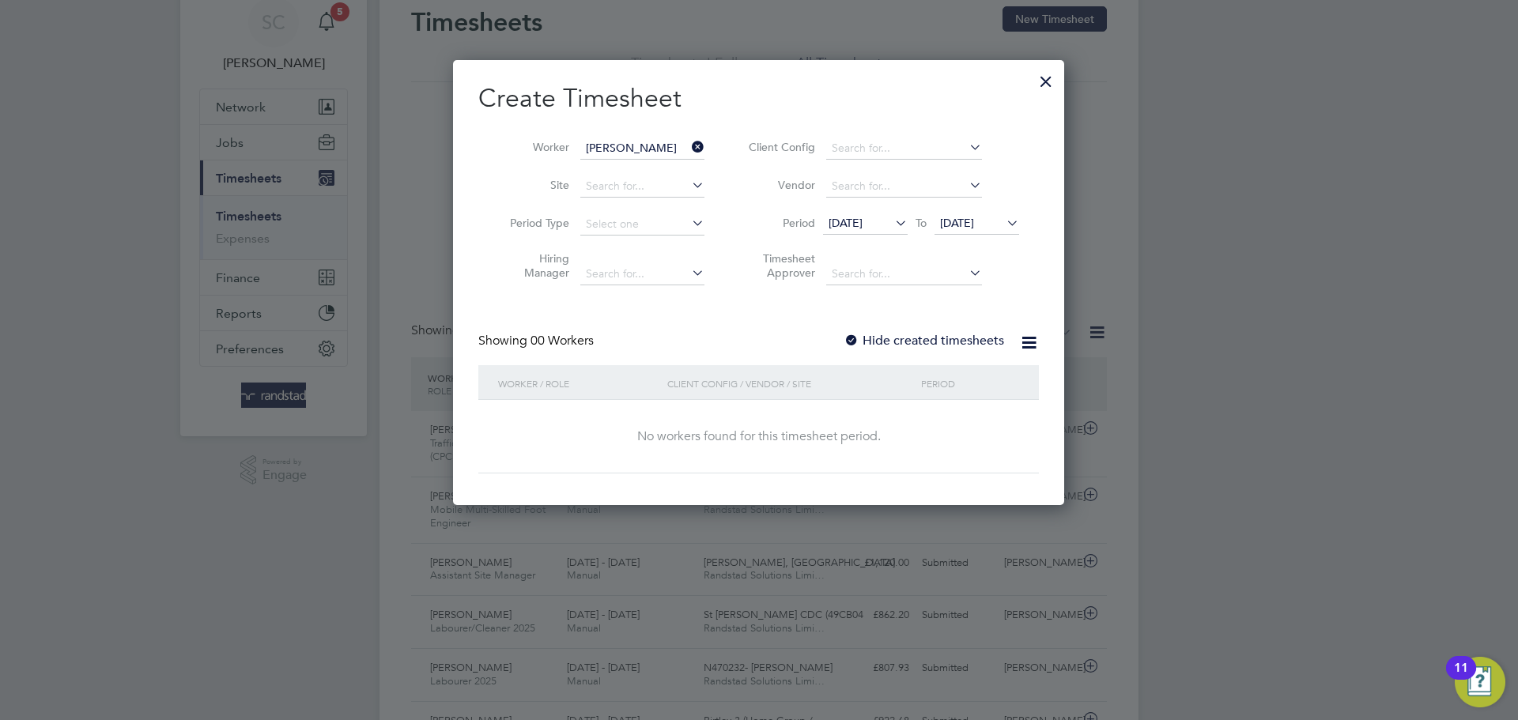
click at [1004, 223] on icon at bounding box center [1004, 223] width 0 height 22
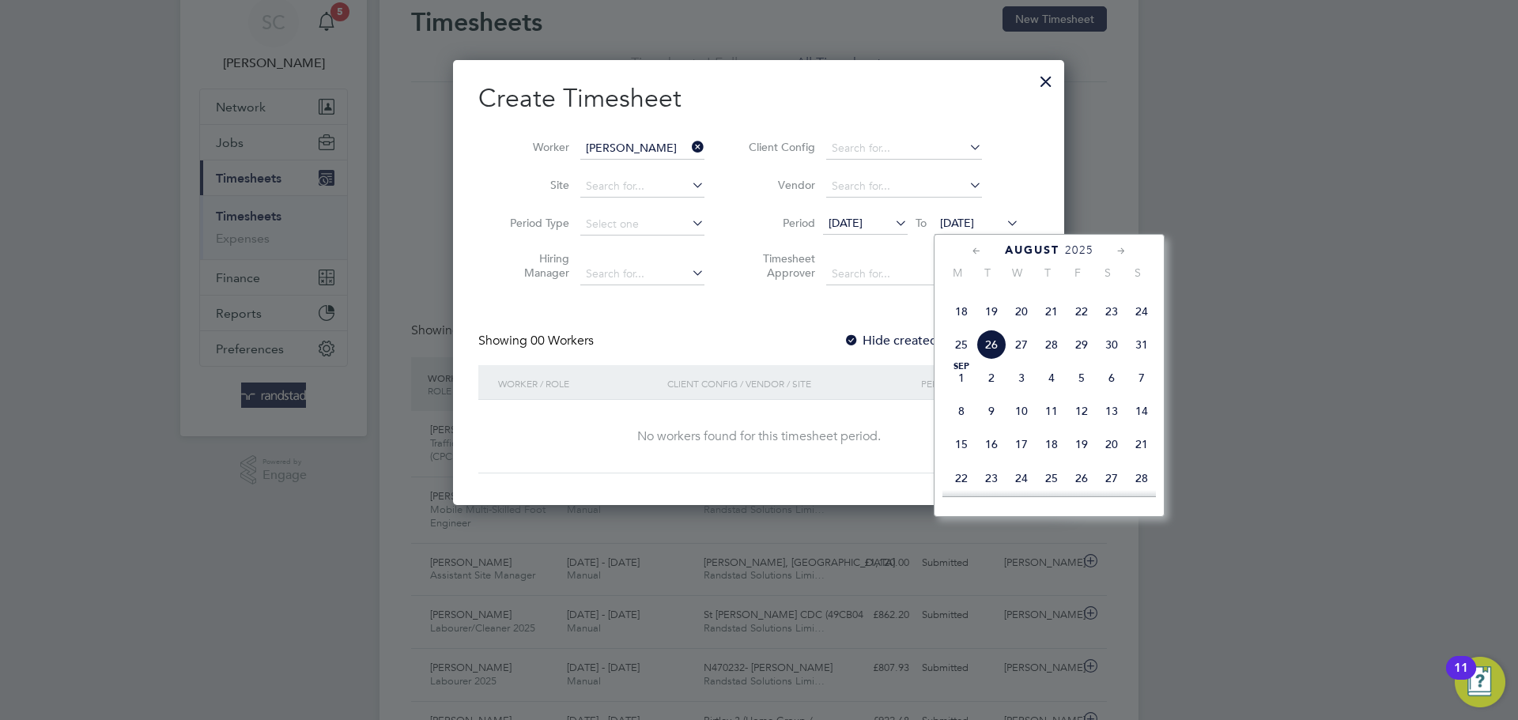
click at [1133, 327] on span "24" at bounding box center [1142, 312] width 30 height 30
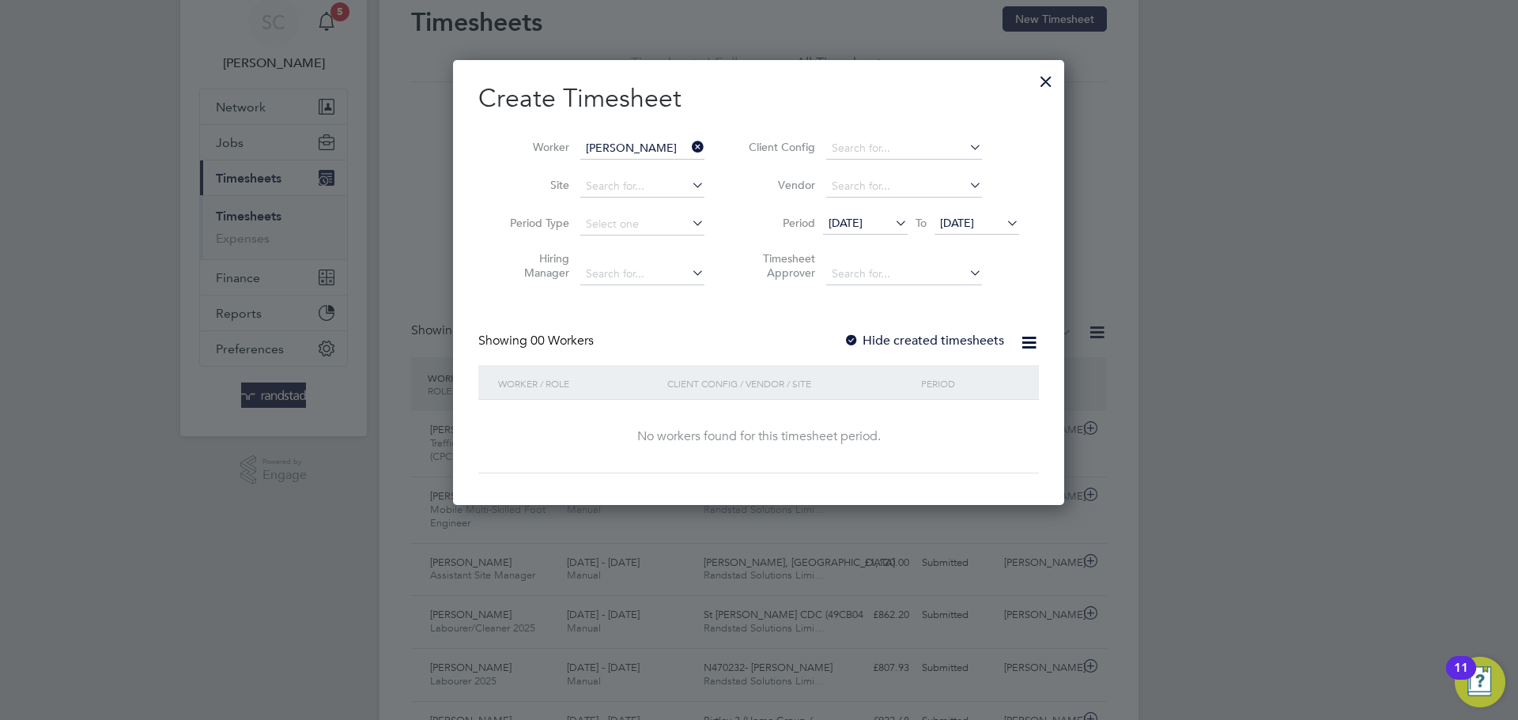
click at [965, 339] on label "Hide created timesheets" at bounding box center [924, 341] width 161 height 16
click at [1040, 76] on div at bounding box center [1046, 77] width 28 height 28
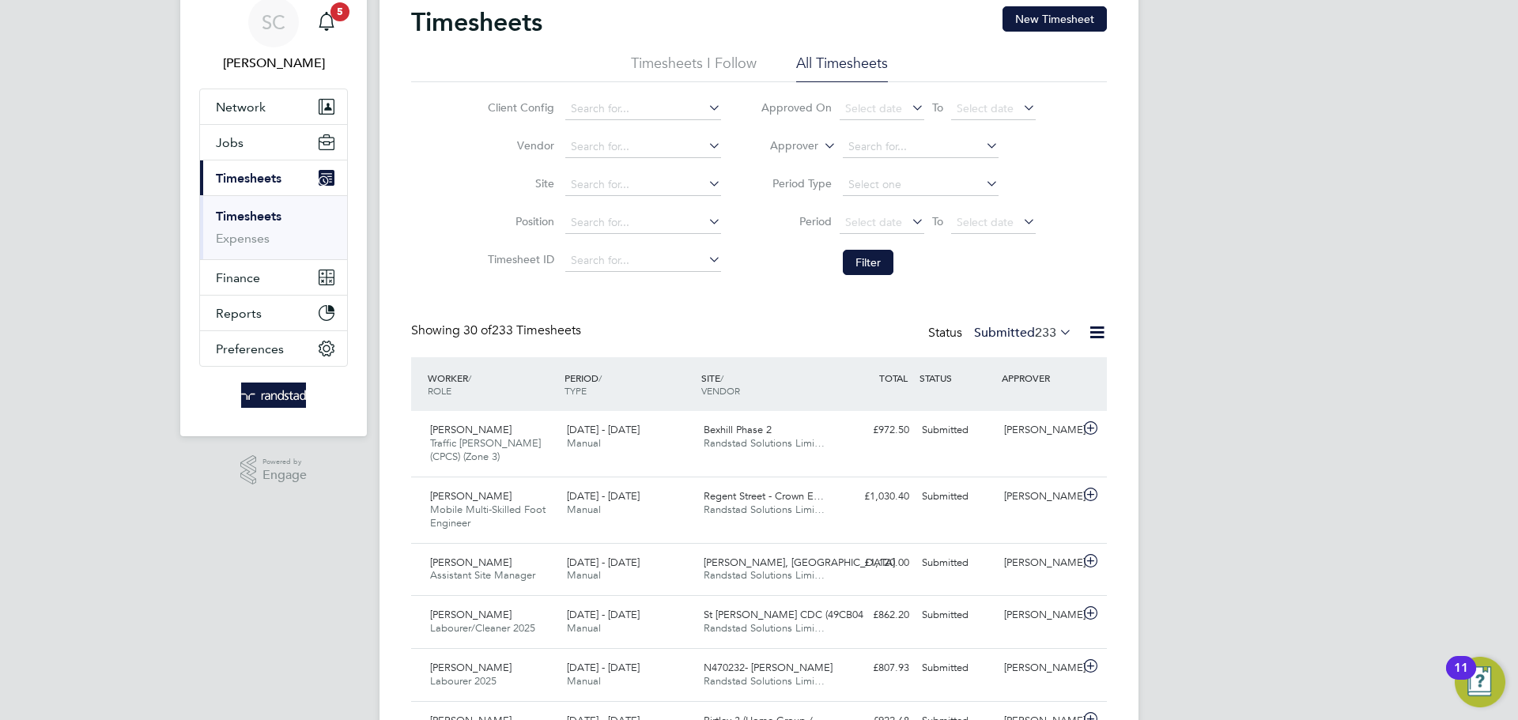
scroll to position [40, 138]
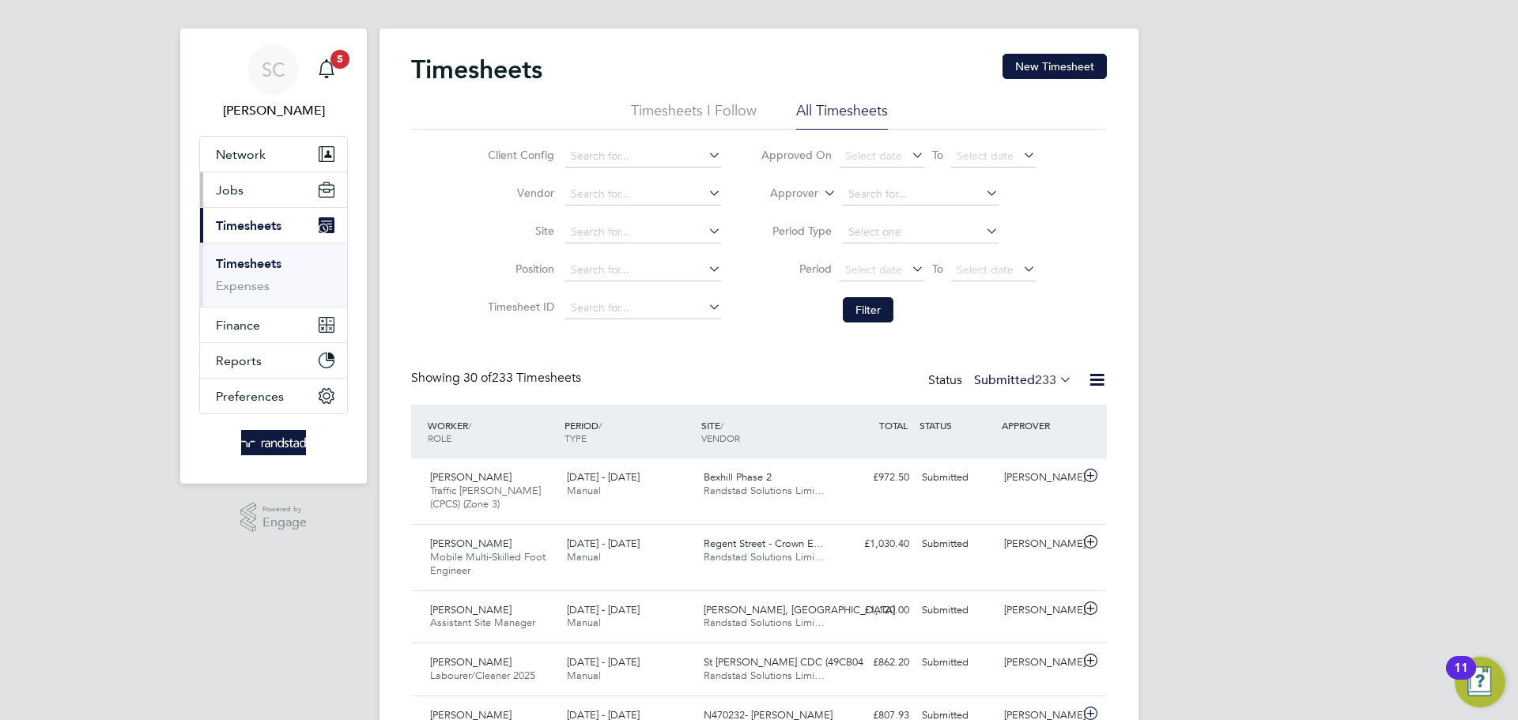
click at [260, 194] on button "Jobs" at bounding box center [273, 189] width 147 height 35
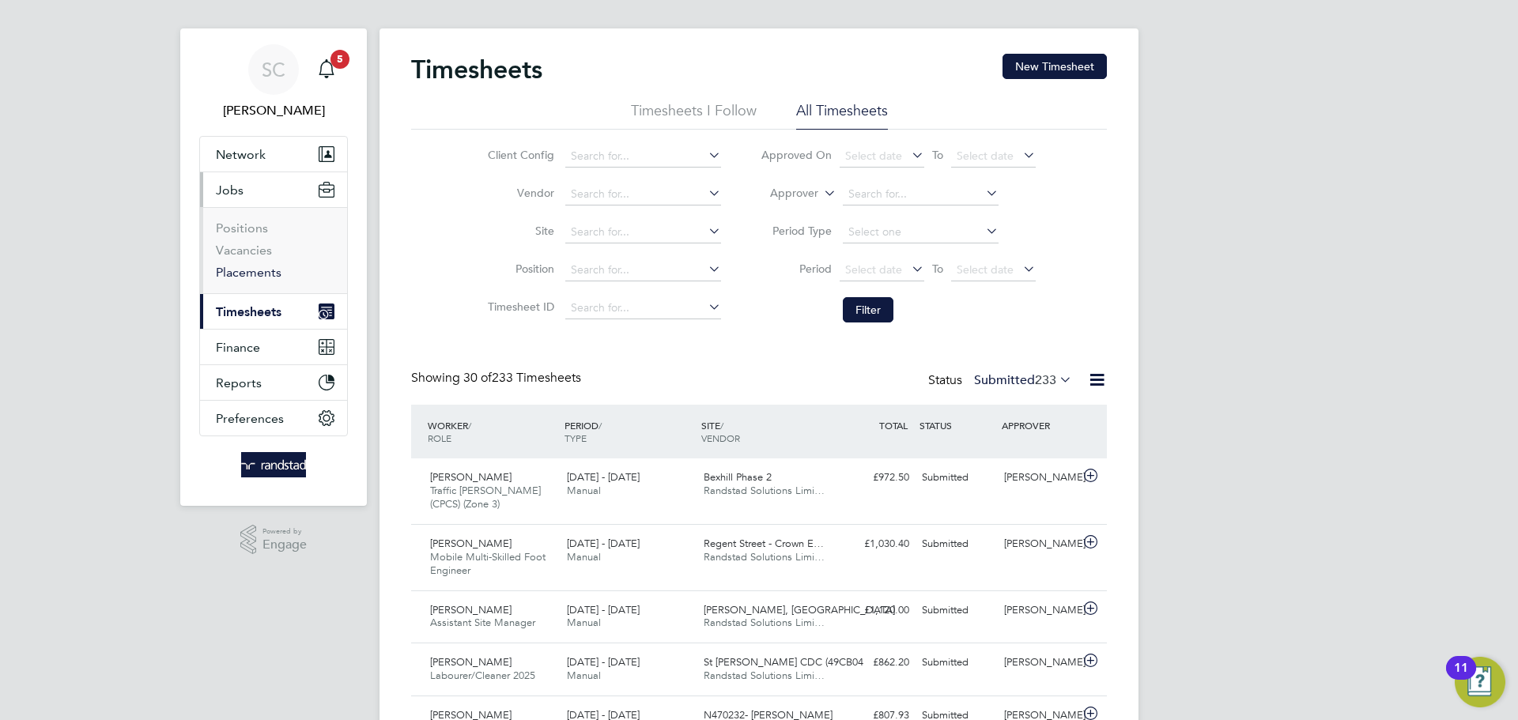
click at [262, 270] on link "Placements" at bounding box center [249, 272] width 66 height 15
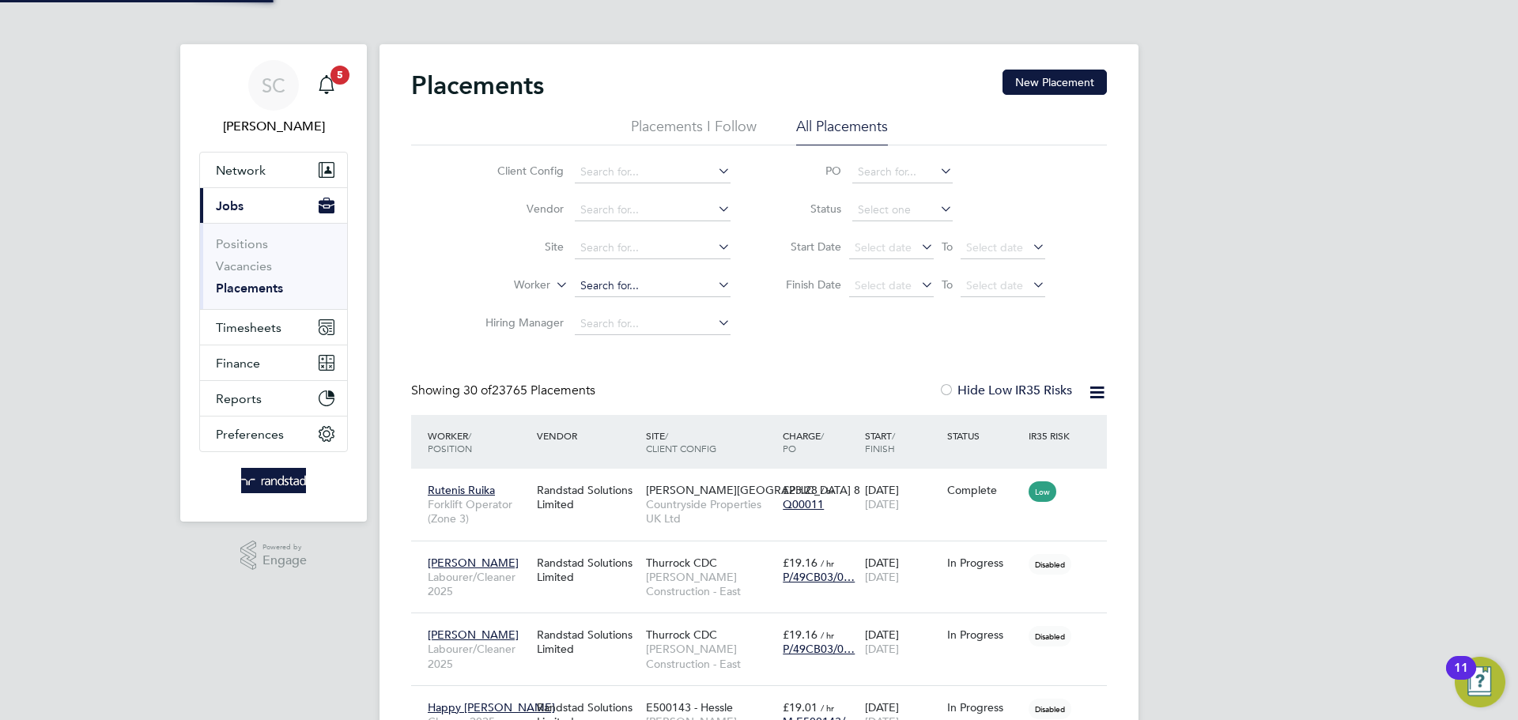
click at [622, 286] on input at bounding box center [653, 286] width 156 height 22
type input "Dorota Roarty"
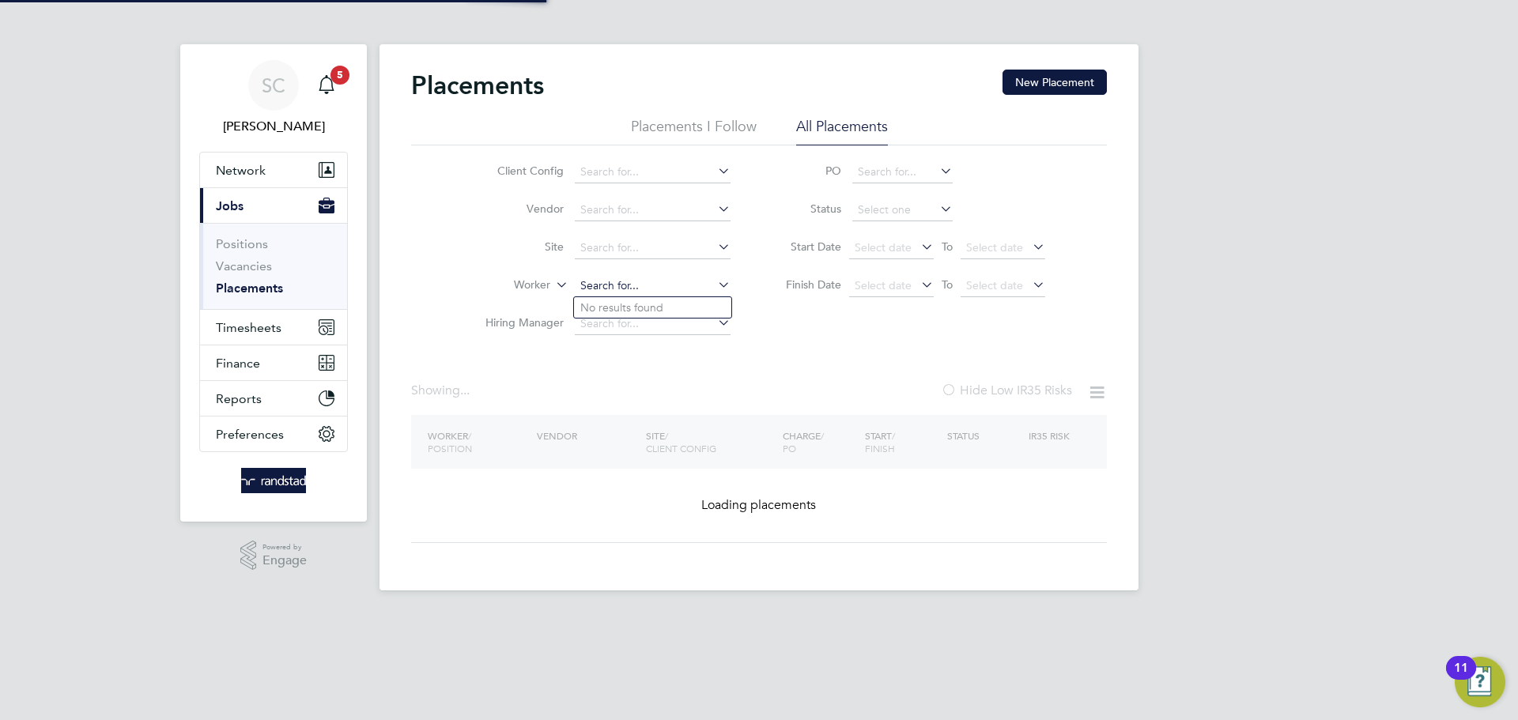
click at [645, 289] on input at bounding box center [653, 286] width 156 height 22
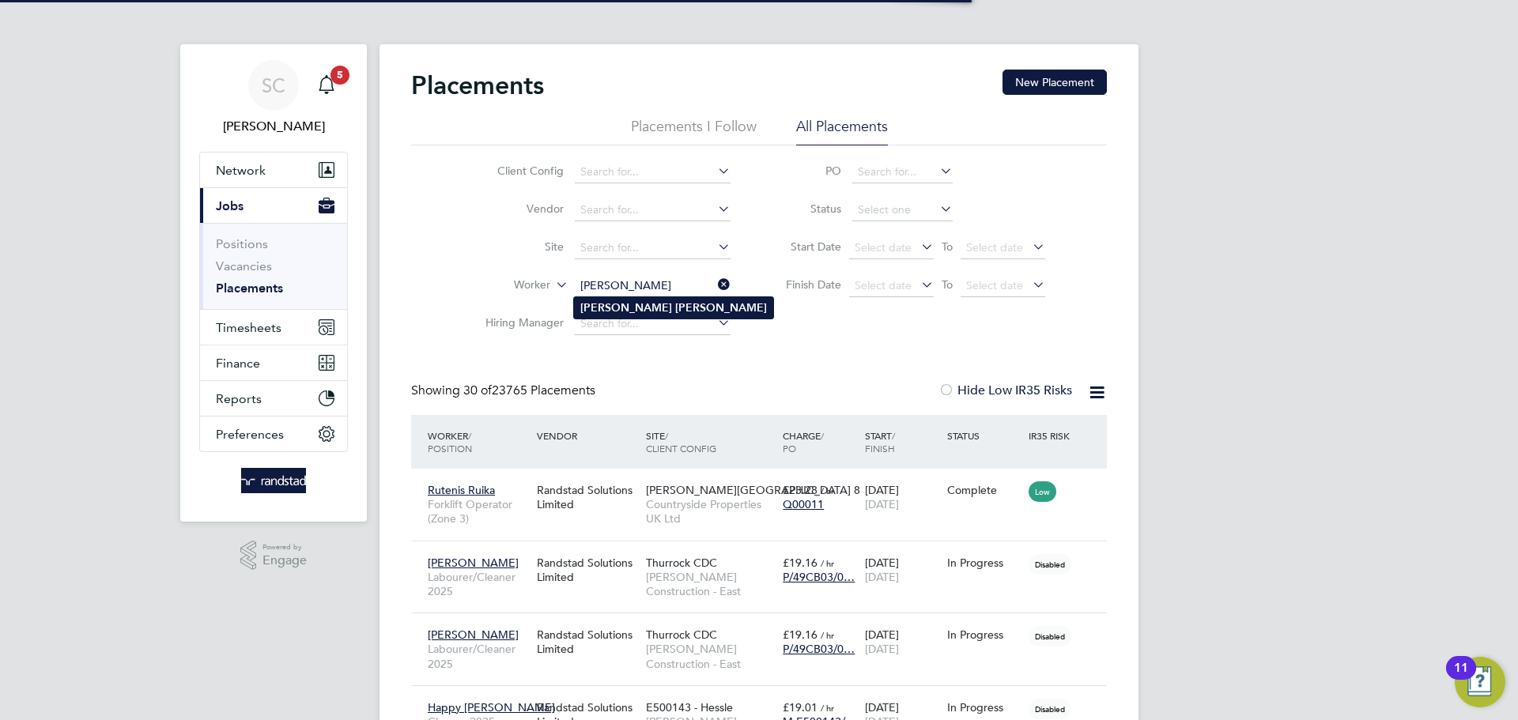
click at [636, 315] on li "Robert Nelson" at bounding box center [673, 307] width 199 height 21
type input "Robert Nelson"
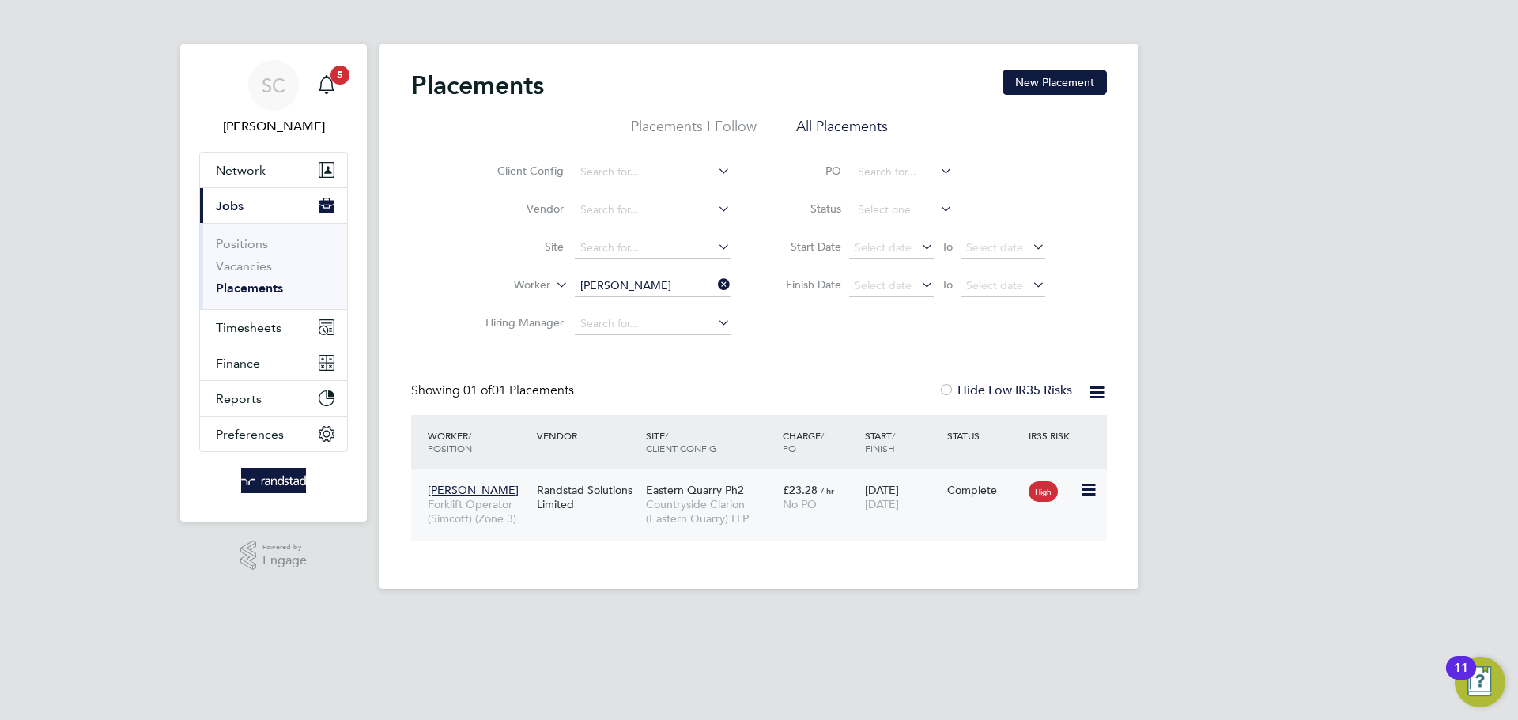
click at [574, 496] on div "Randstad Solutions Limited" at bounding box center [587, 497] width 109 height 44
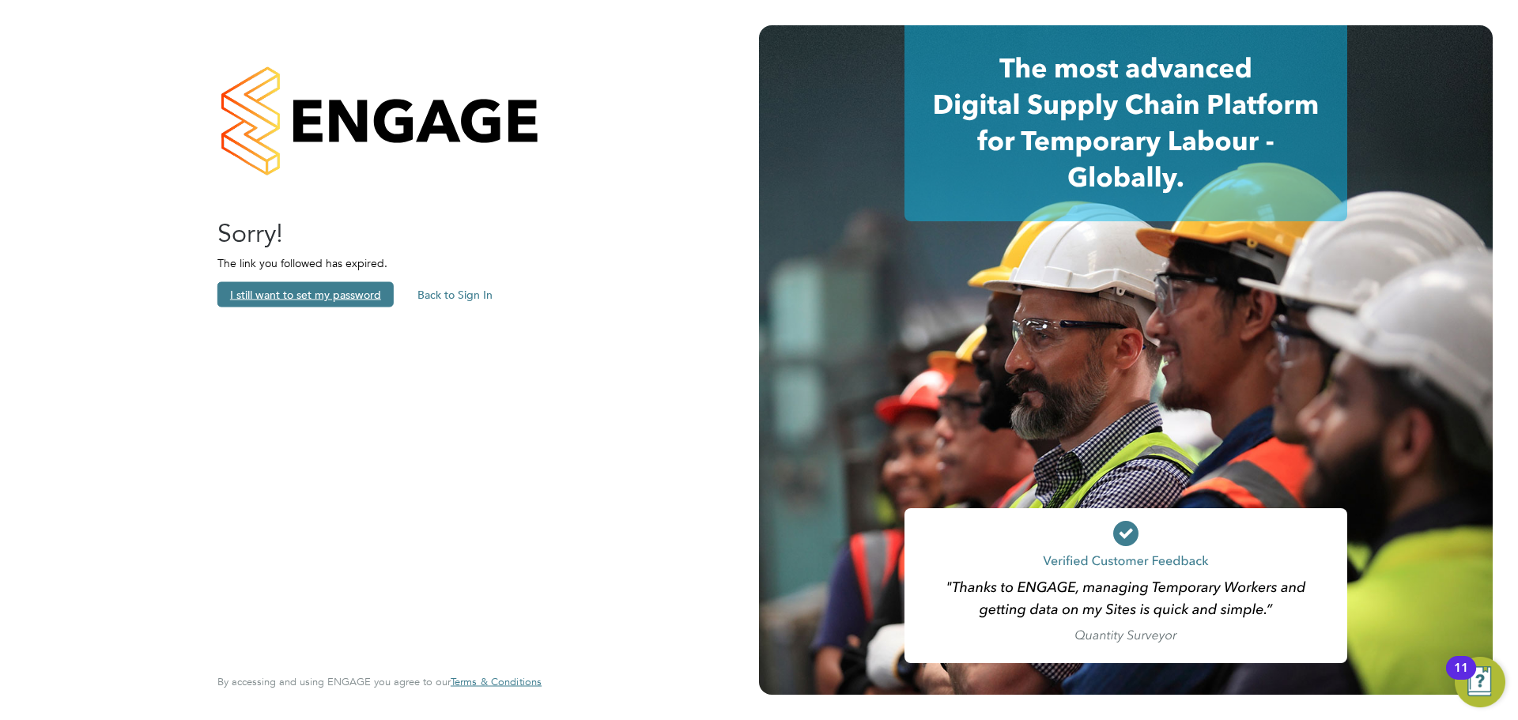
click at [353, 304] on button "I still want to set my password" at bounding box center [305, 294] width 176 height 25
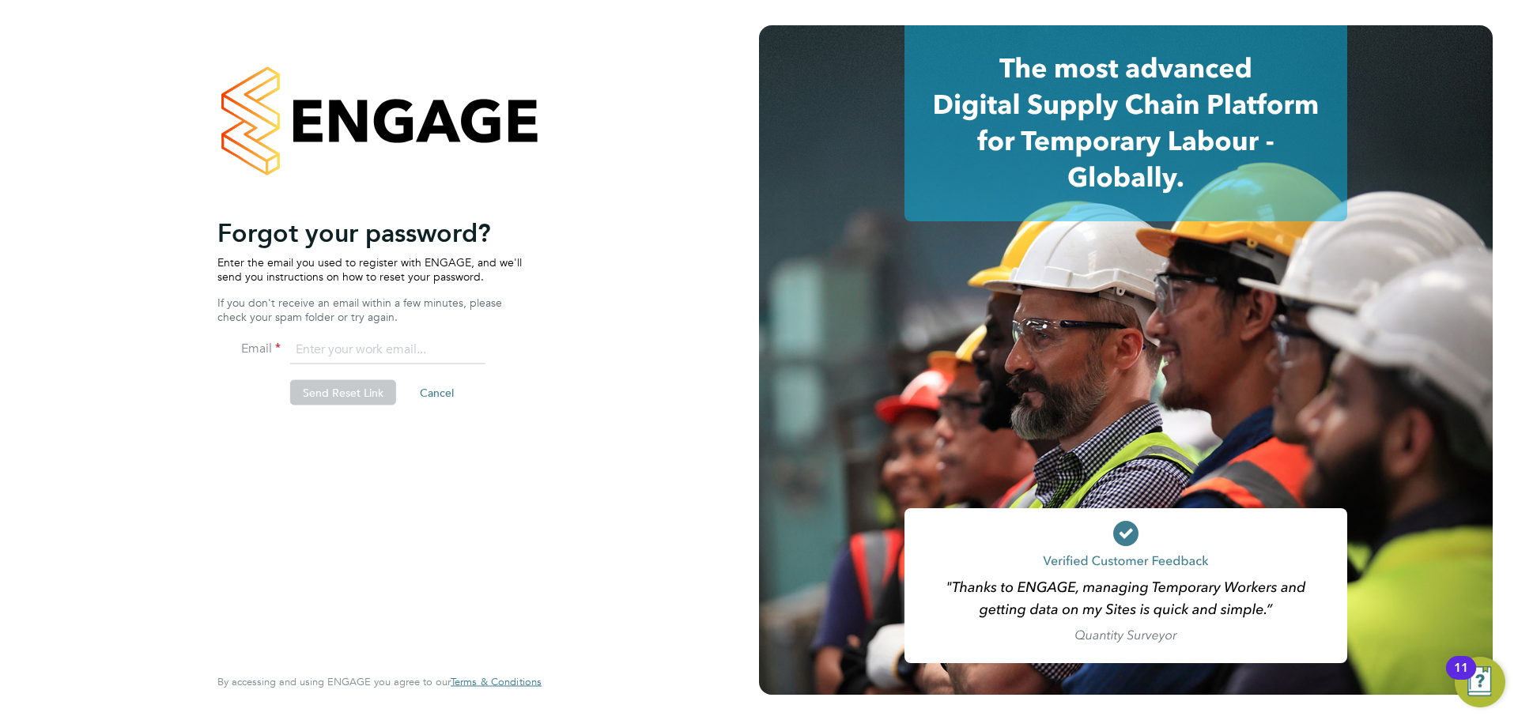
click at [369, 349] on input "email" at bounding box center [387, 350] width 195 height 28
drag, startPoint x: 622, startPoint y: 286, endPoint x: 468, endPoint y: 8, distance: 317.2
click at [622, 279] on div "Welcome back to the ENGAGE Platform! Email sophie.clemmence@randstadcpe.com Pas…" at bounding box center [379, 360] width 759 height 720
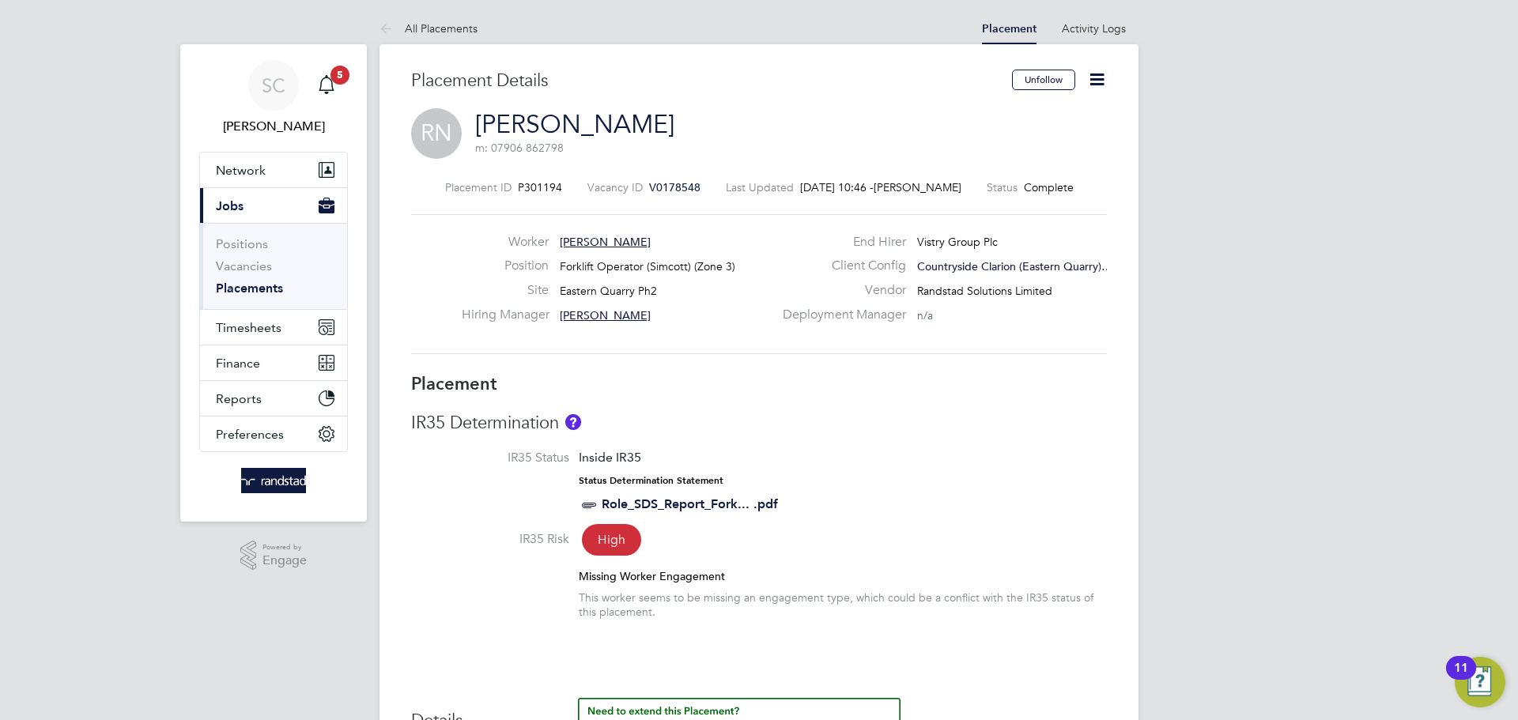
click at [1102, 88] on icon at bounding box center [1097, 80] width 20 height 20
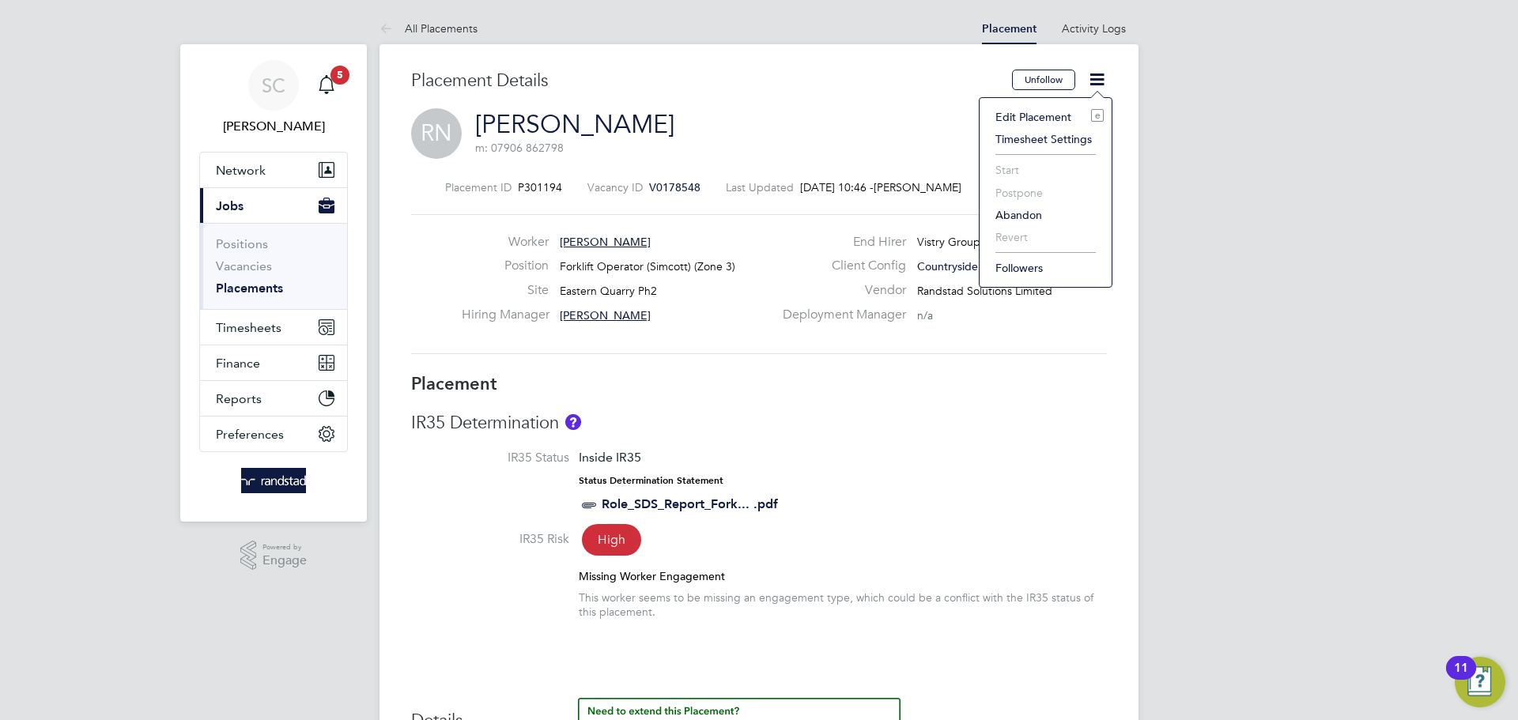
click at [1102, 88] on icon at bounding box center [1097, 80] width 20 height 20
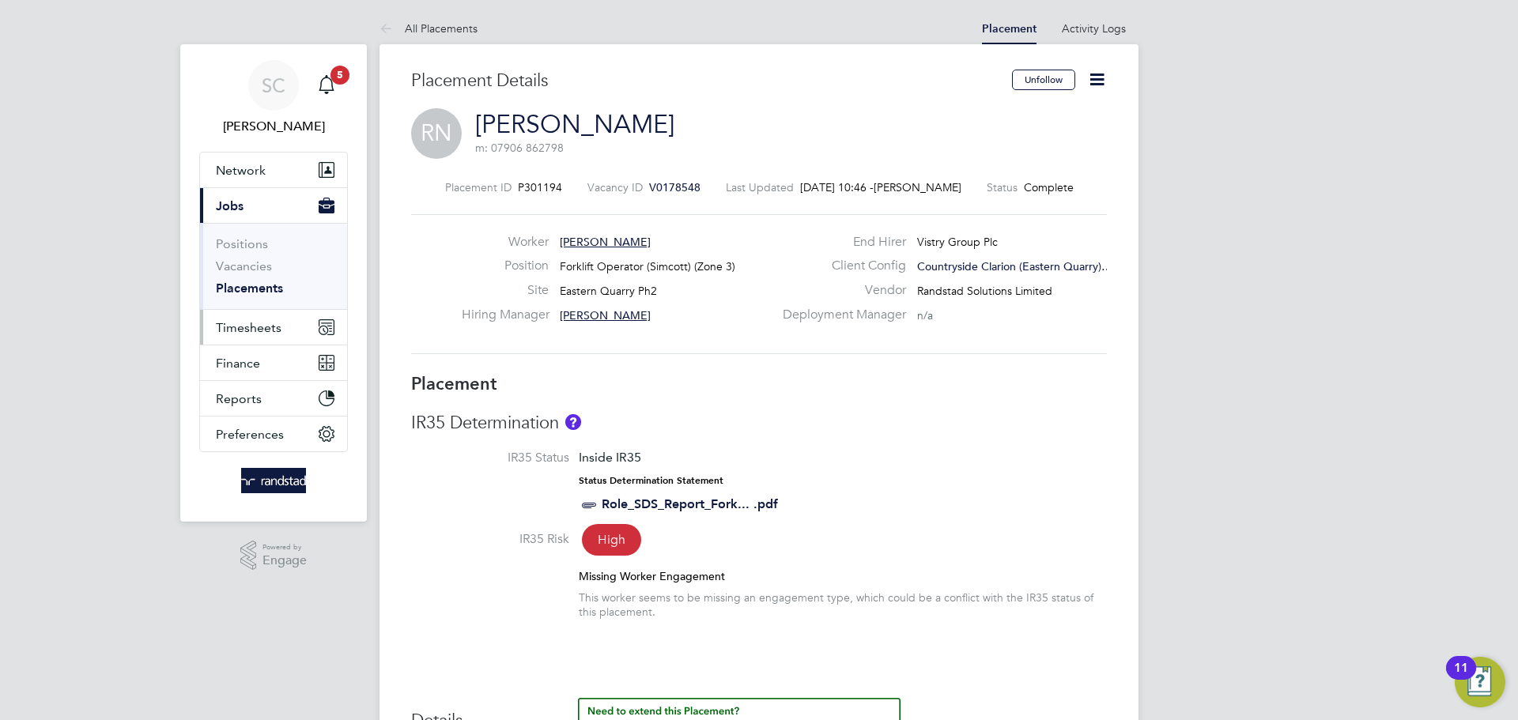
click at [244, 335] on button "Timesheets" at bounding box center [273, 327] width 147 height 35
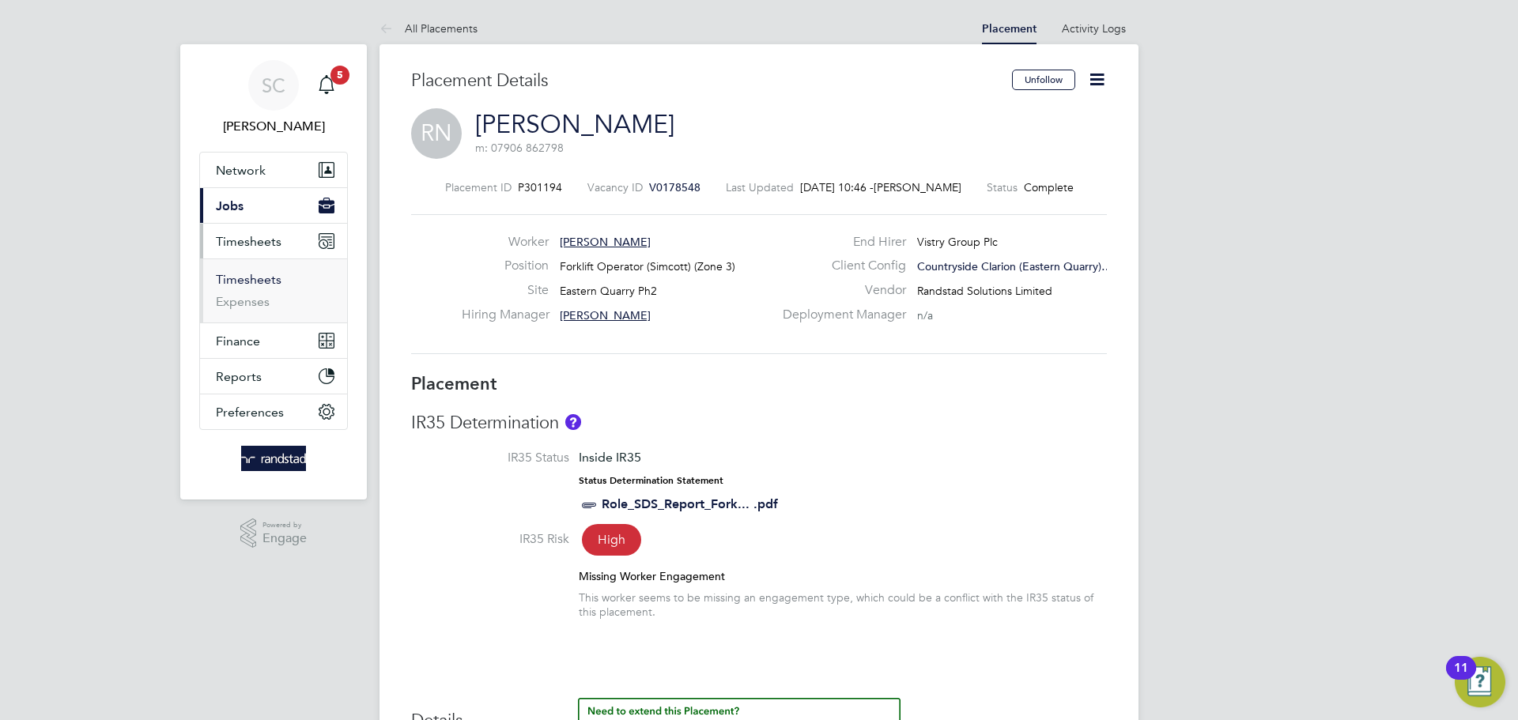
click at [276, 282] on link "Timesheets" at bounding box center [249, 279] width 66 height 15
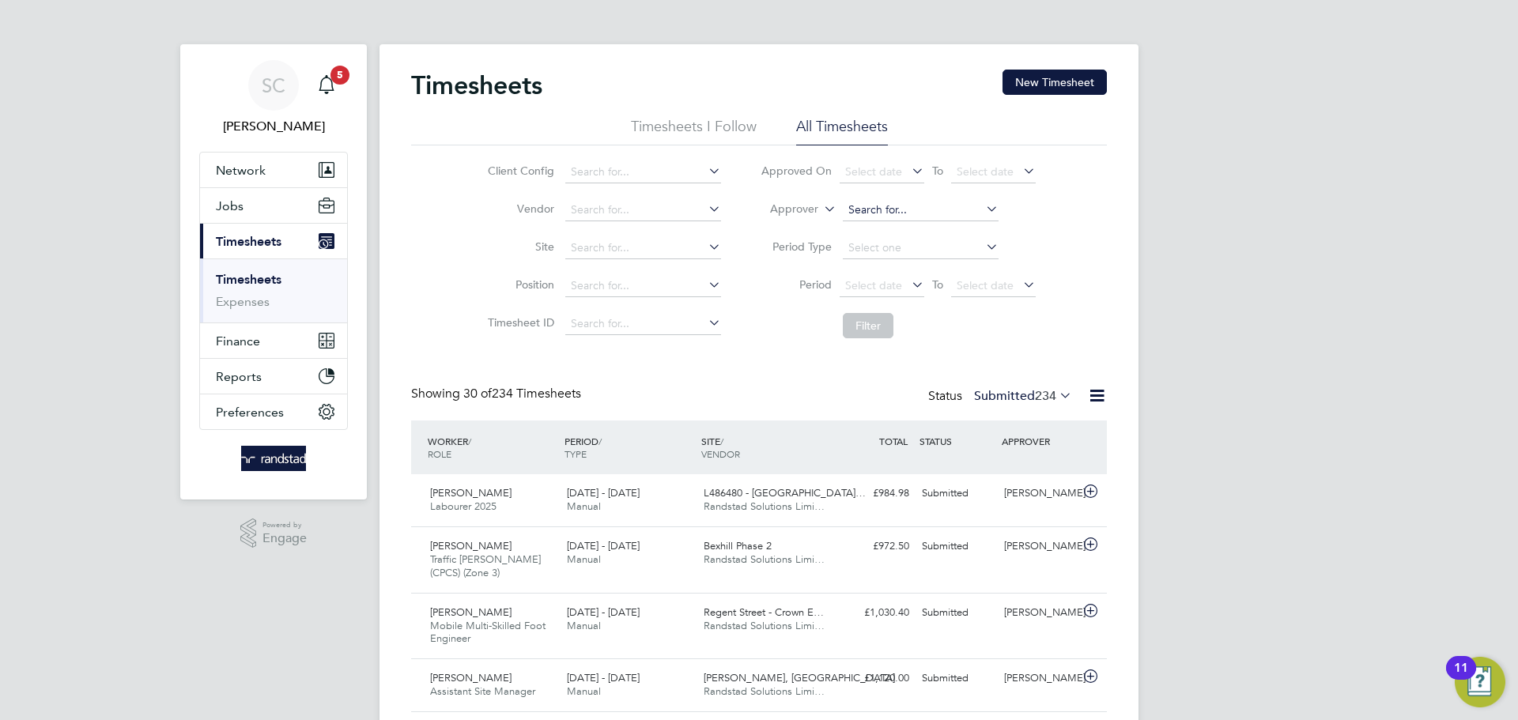
scroll to position [8, 8]
click at [860, 130] on li "All Timesheets" at bounding box center [842, 131] width 92 height 28
click at [1052, 88] on button "New Timesheet" at bounding box center [1055, 82] width 104 height 25
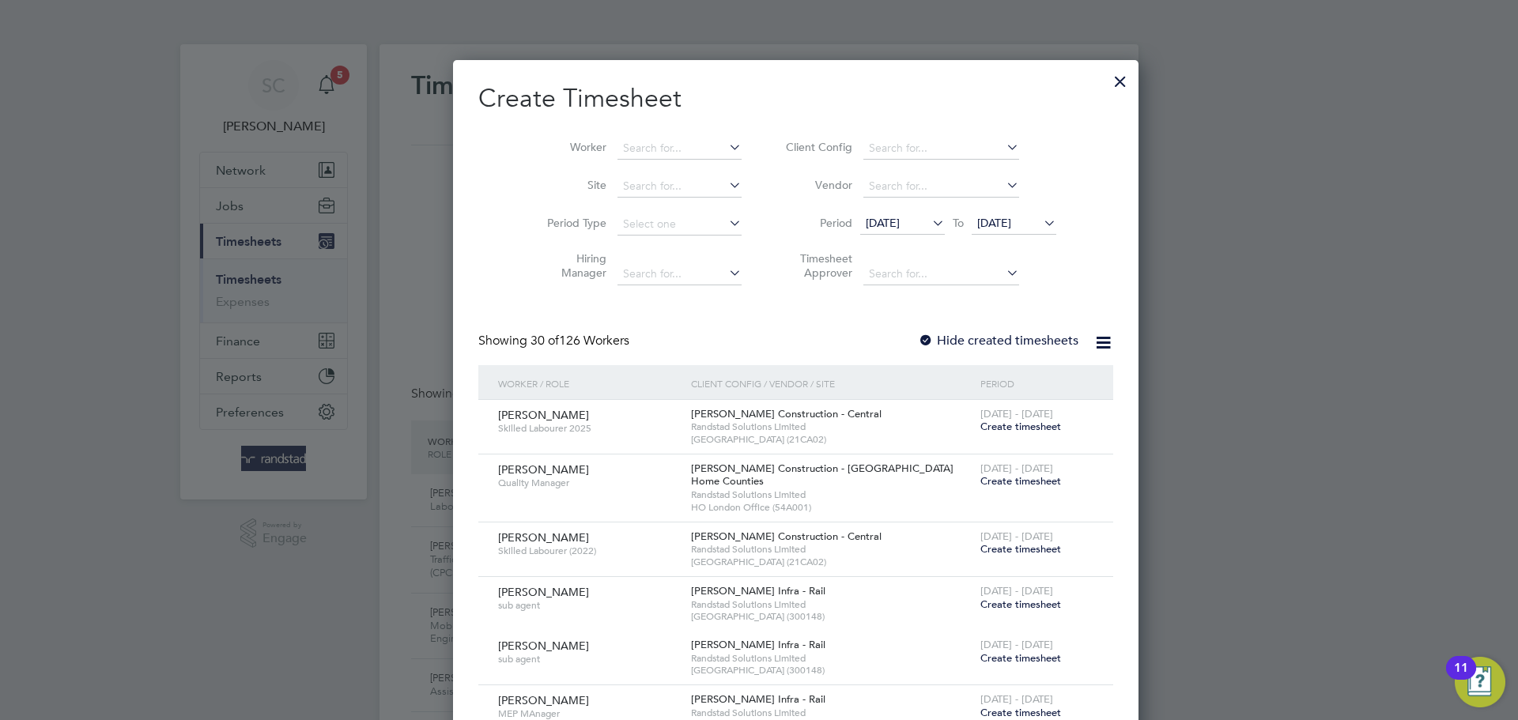
click at [929, 222] on icon at bounding box center [929, 223] width 0 height 22
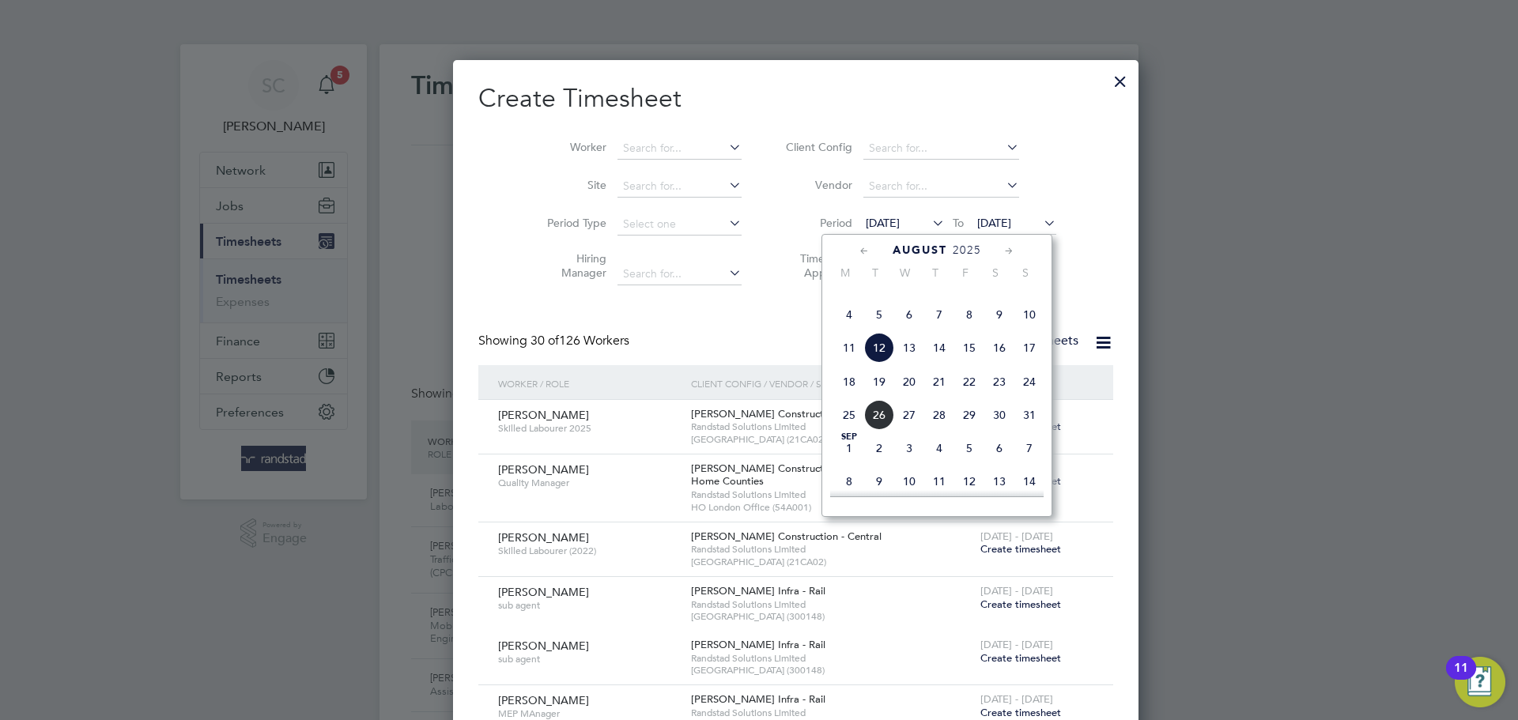
click at [998, 363] on span "16" at bounding box center [1000, 348] width 30 height 30
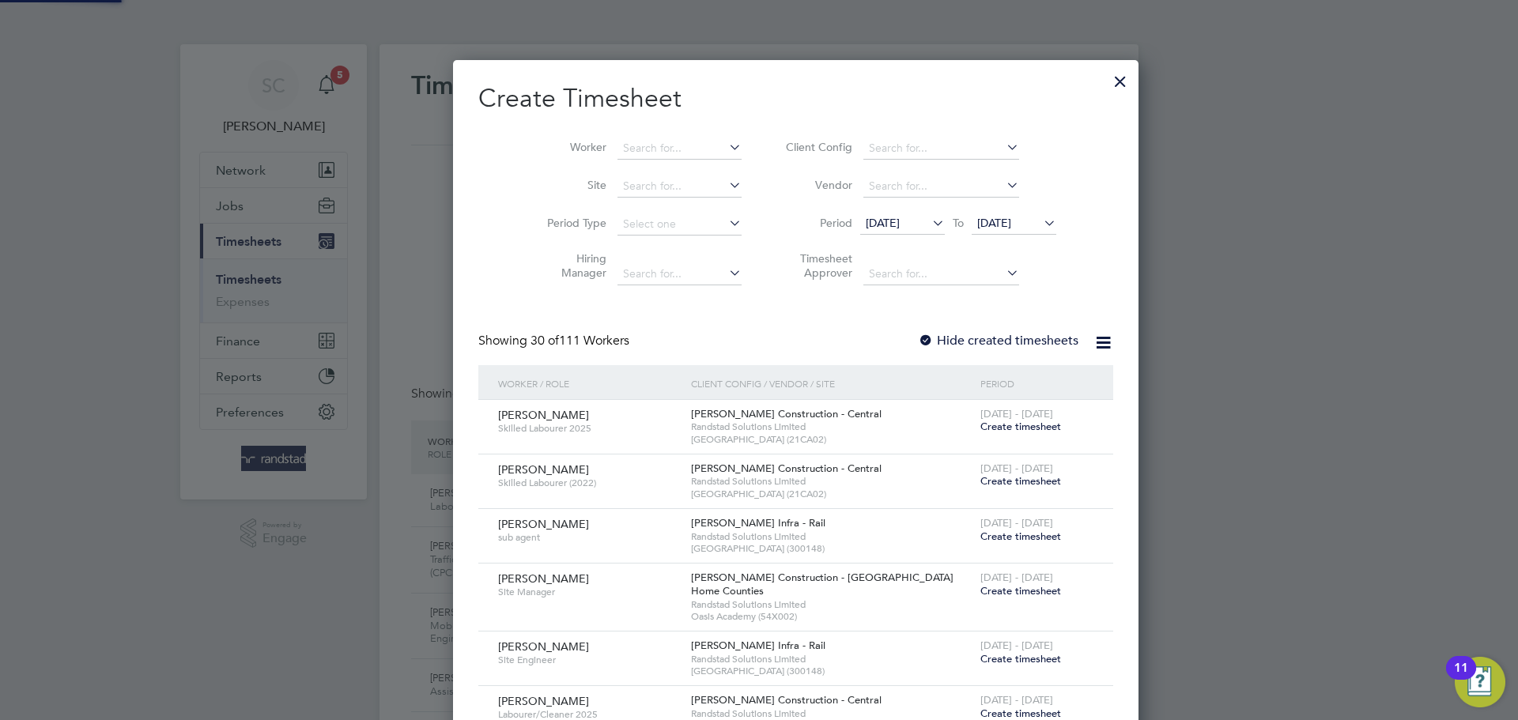
click at [1002, 220] on span "19 Aug 2025" at bounding box center [995, 223] width 34 height 14
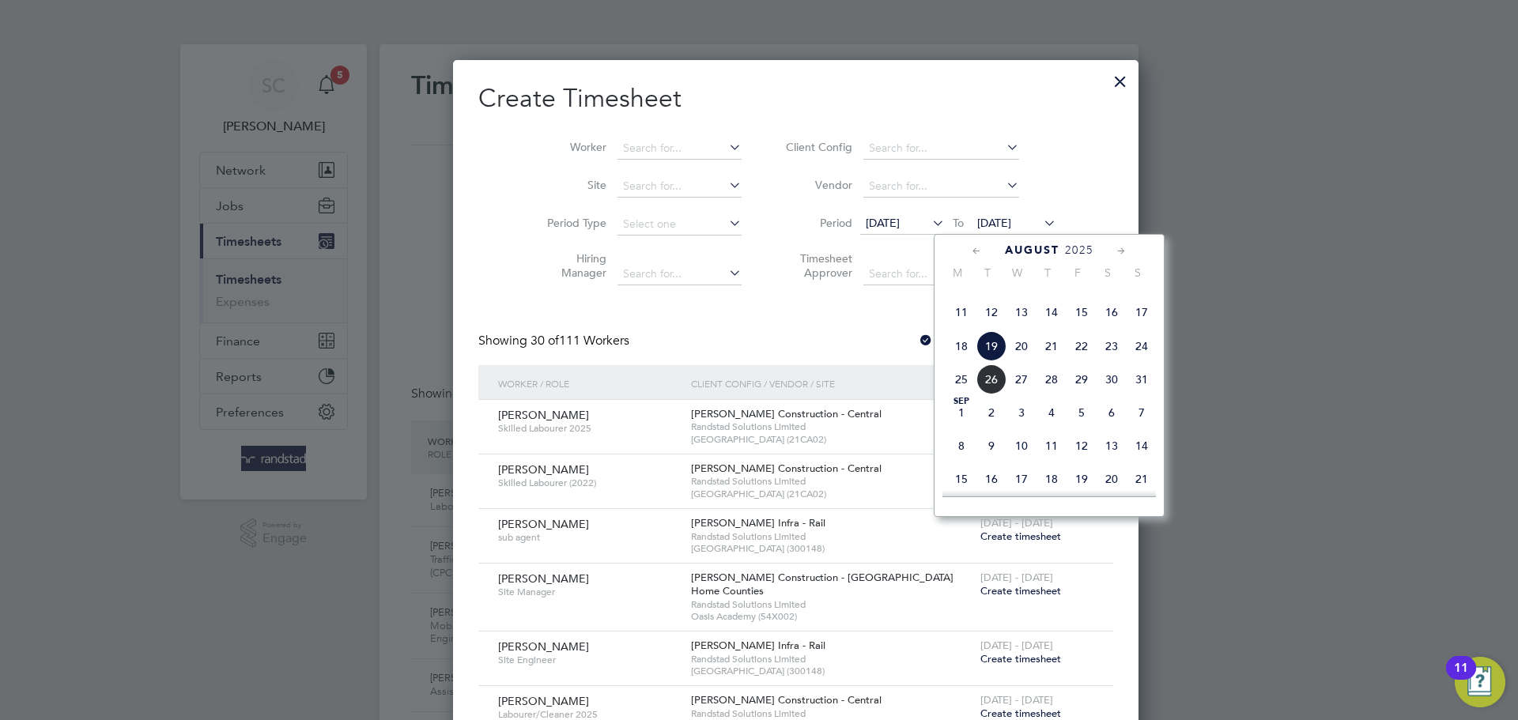
click at [1083, 361] on span "22" at bounding box center [1082, 346] width 30 height 30
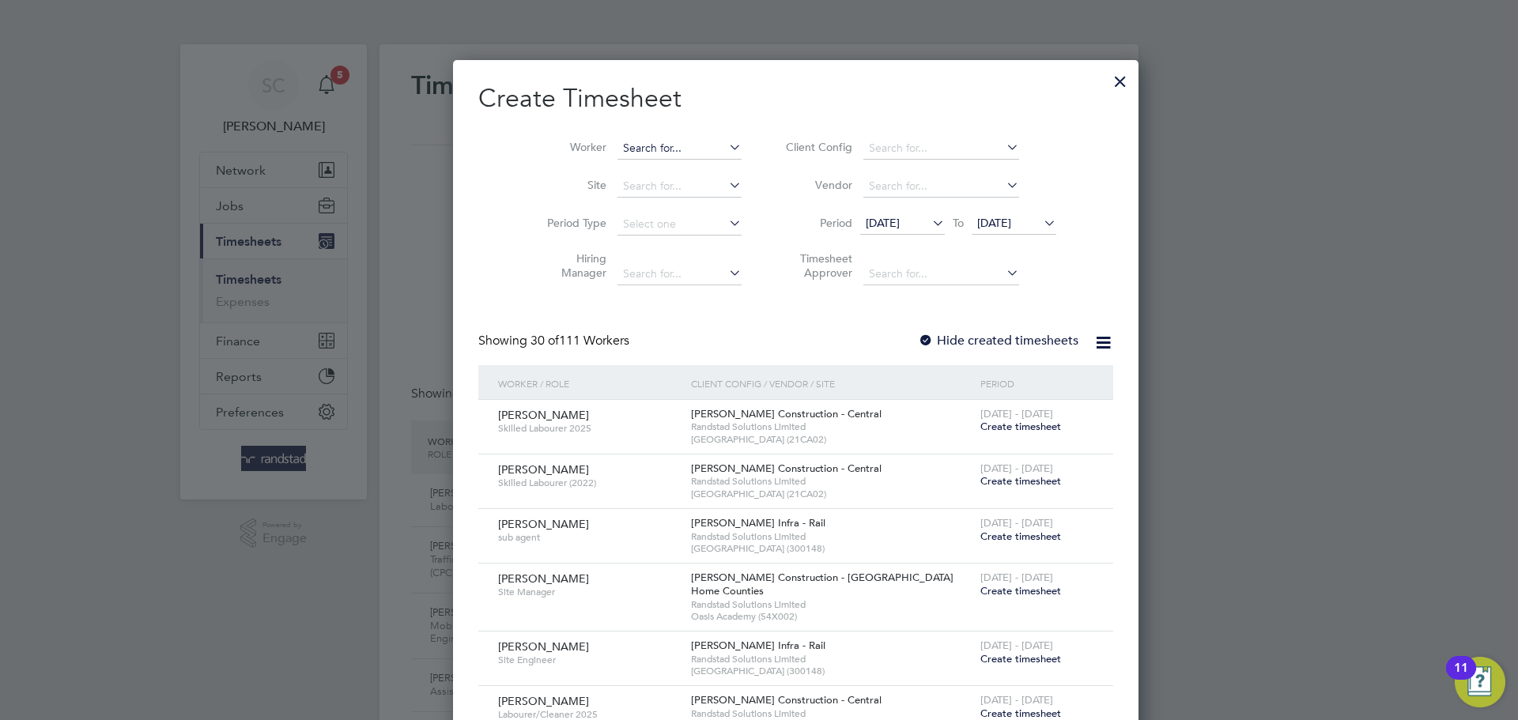
click at [635, 146] on input at bounding box center [680, 149] width 124 height 22
click at [607, 164] on b "Robert" at bounding box center [632, 169] width 92 height 13
type input "Robert Nelson"
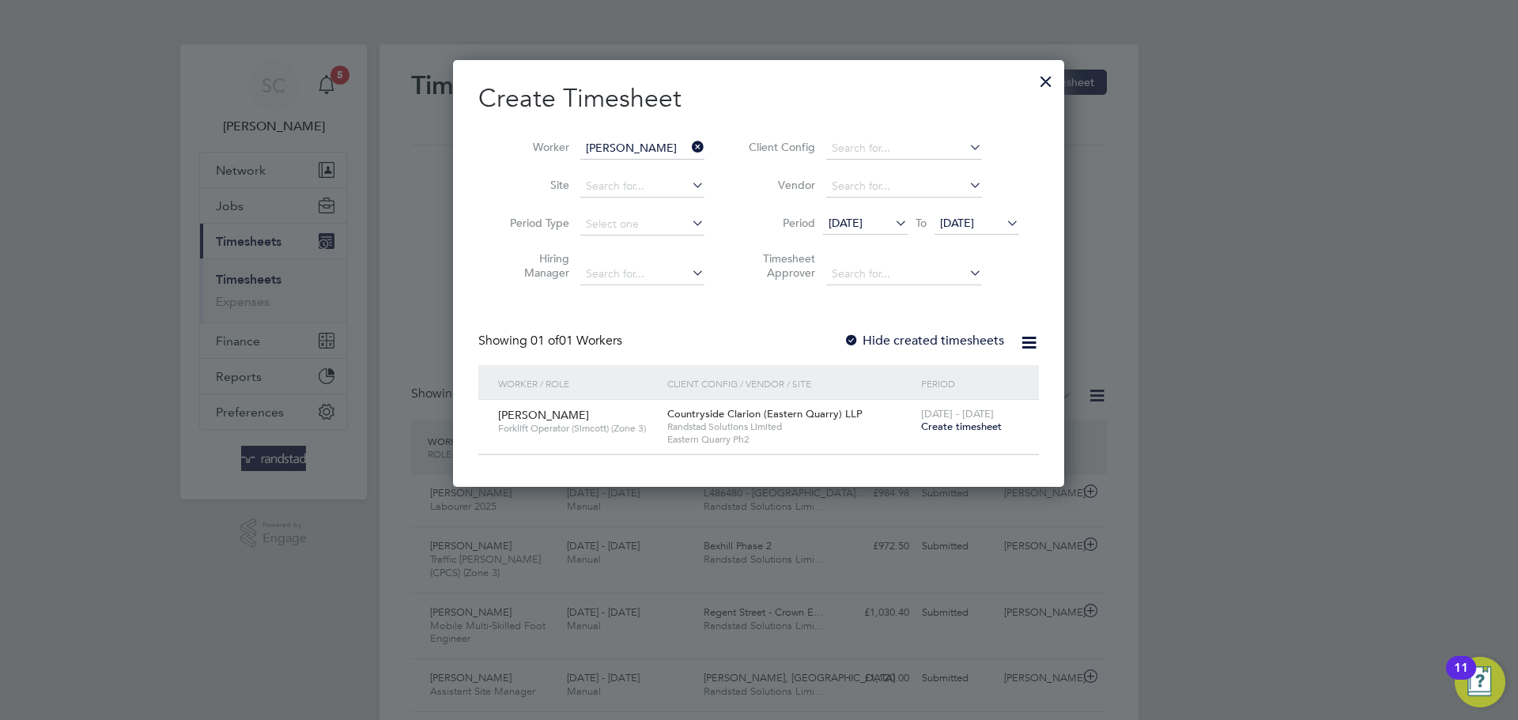
click at [606, 427] on span "Forklift Operator (Simcott) (Zone 3)" at bounding box center [576, 428] width 157 height 13
click at [936, 424] on span "Create timesheet" at bounding box center [961, 426] width 81 height 13
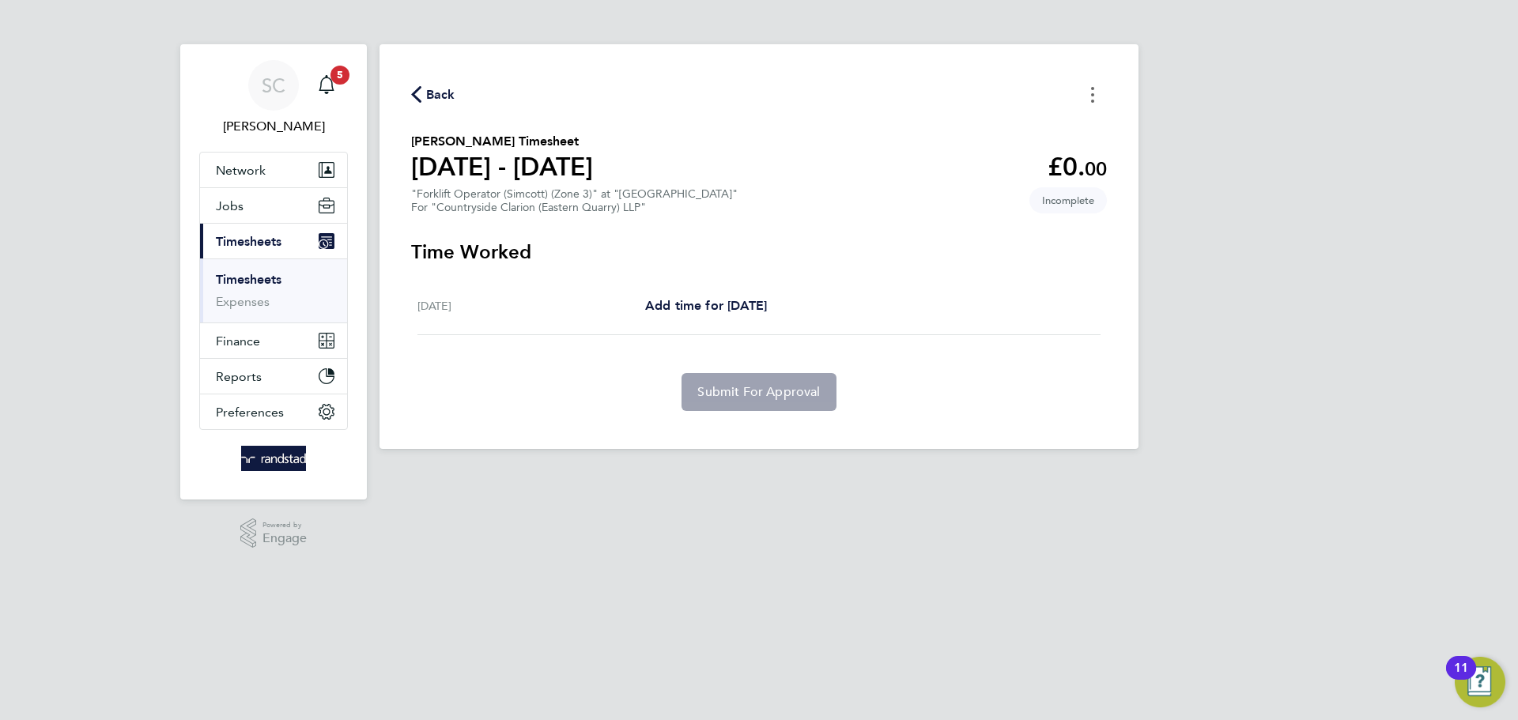
click at [1096, 105] on button "Timesheets Menu" at bounding box center [1093, 94] width 28 height 25
click at [707, 241] on h3 "Time Worked" at bounding box center [759, 252] width 696 height 25
click at [447, 97] on span "Back" at bounding box center [440, 94] width 29 height 19
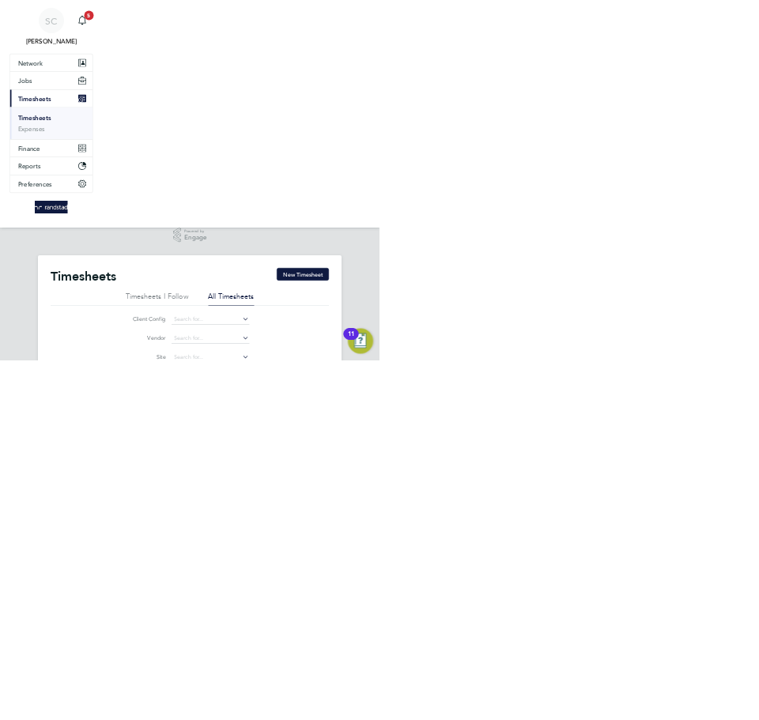
scroll to position [8, 8]
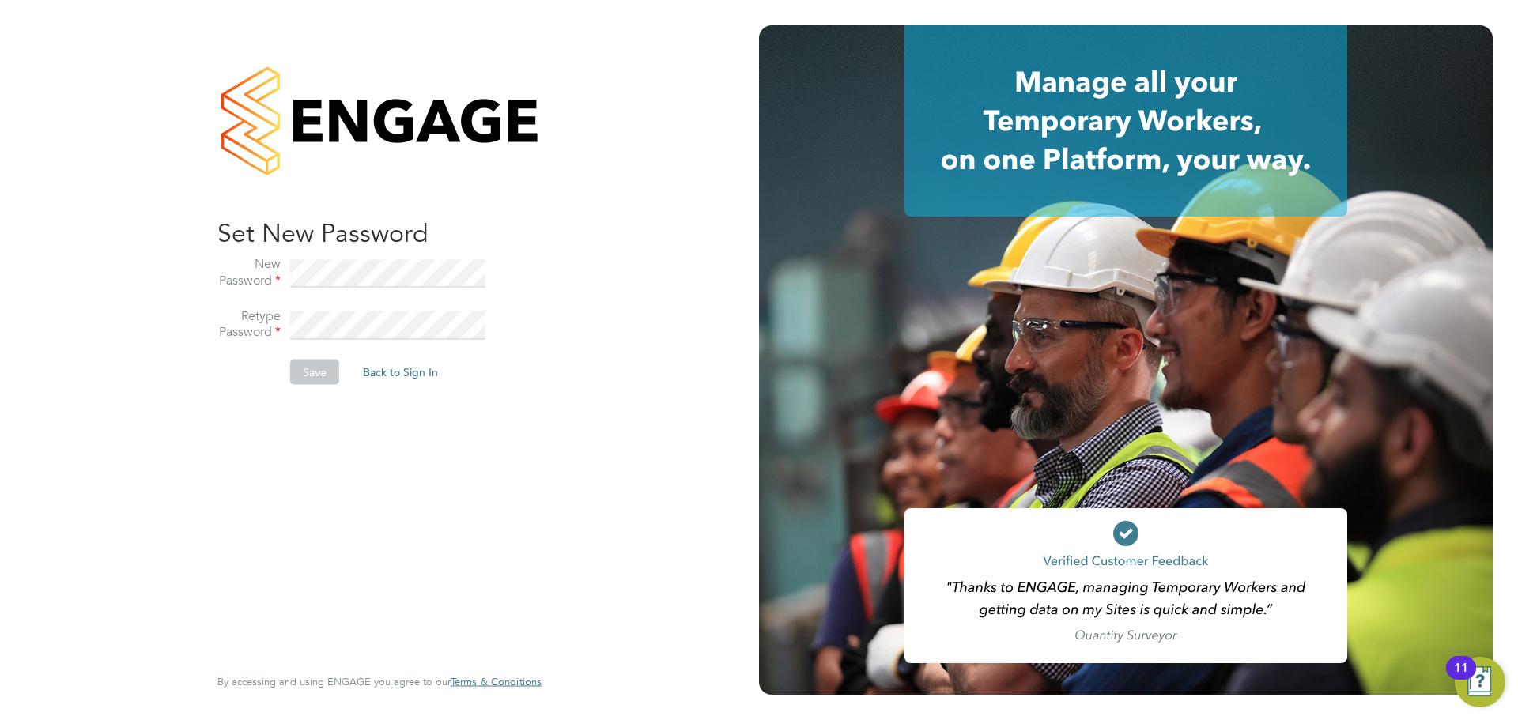
click at [618, 183] on div "Sorry! The link you followed has expired. I want to reset my password Back to S…" at bounding box center [379, 360] width 759 height 720
click at [289, 331] on li "Retype Password" at bounding box center [371, 334] width 308 height 52
click at [322, 375] on button "Save" at bounding box center [314, 372] width 49 height 25
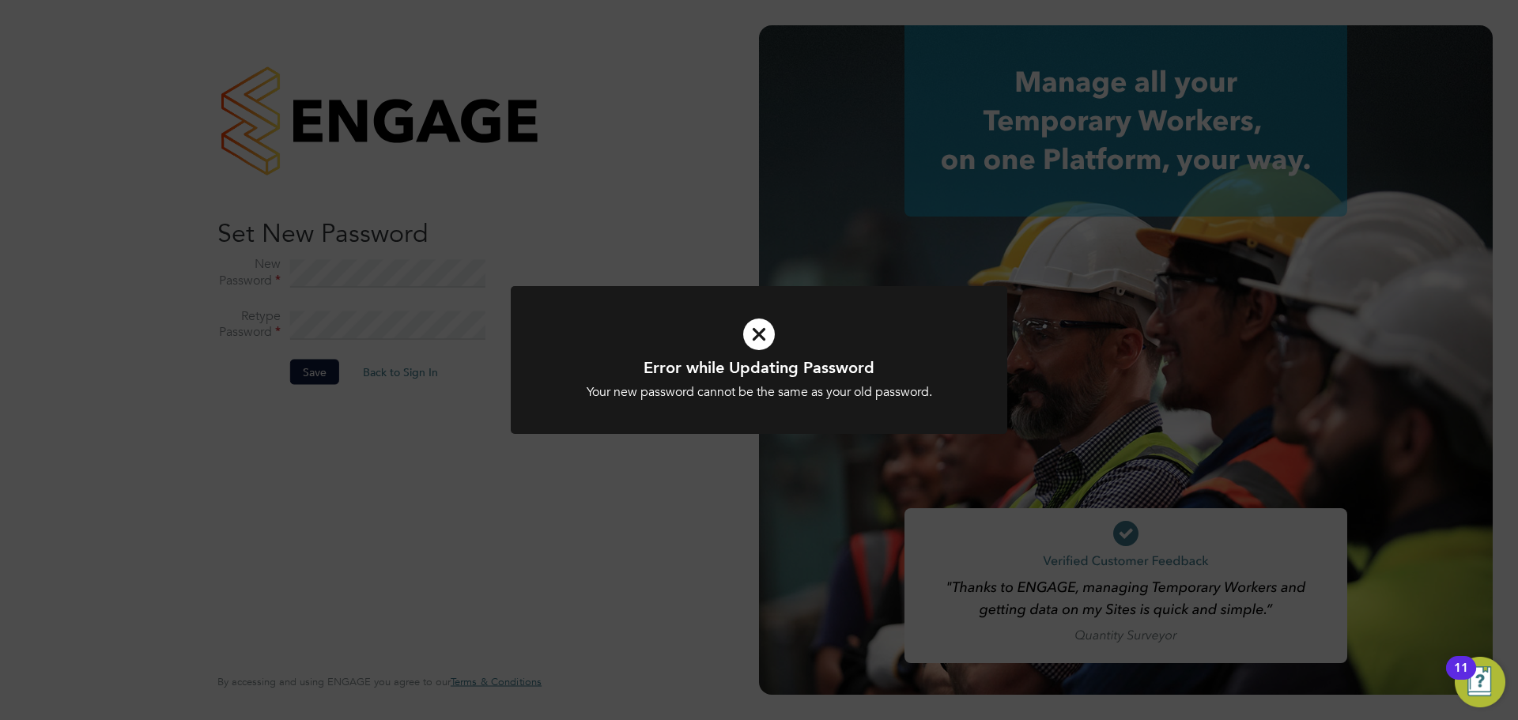
click at [337, 407] on div "Error while Updating Password Your new password cannot be the same as your old …" at bounding box center [759, 360] width 1518 height 720
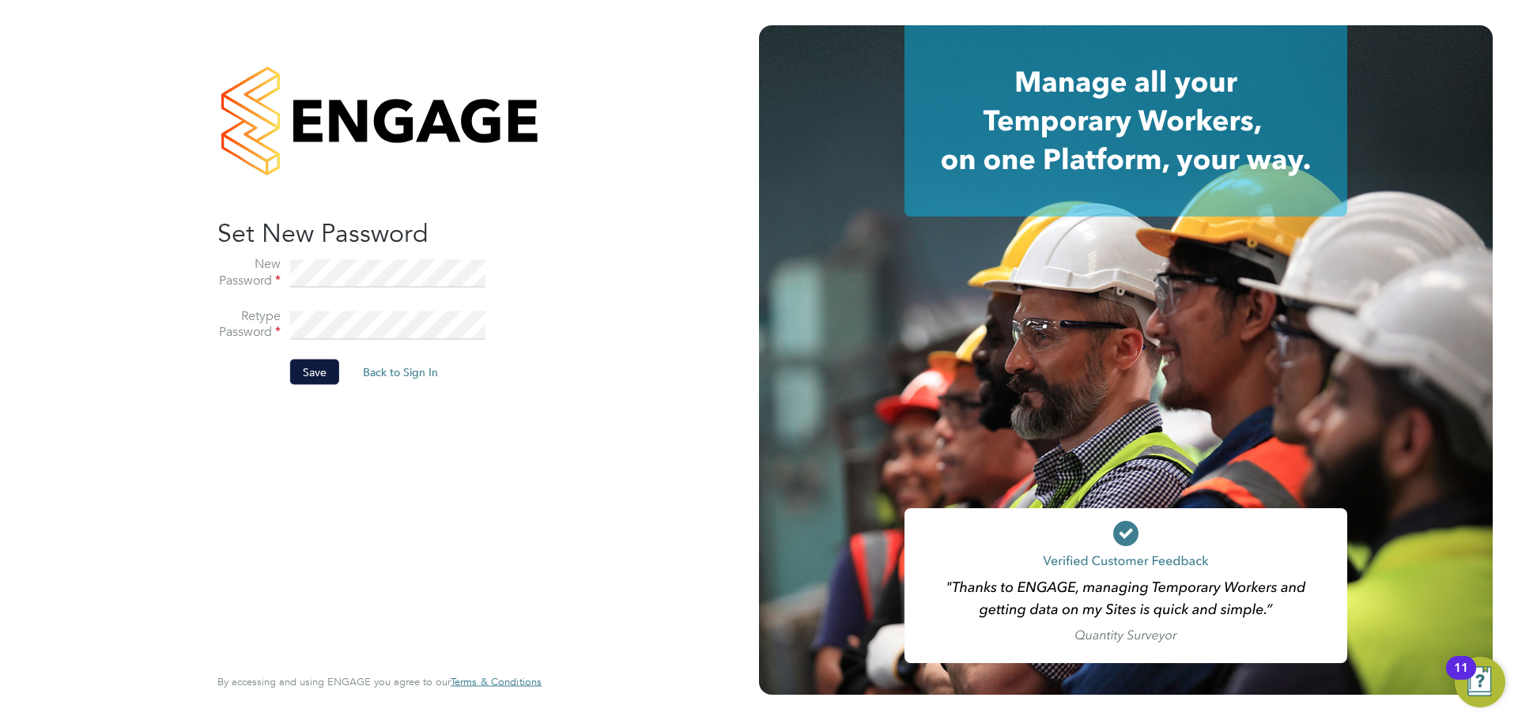
click at [188, 256] on div "Sorry! The link you followed has expired. I want to reset my password Back to S…" at bounding box center [380, 360] width 388 height 720
click at [279, 316] on li "Retype Password" at bounding box center [371, 334] width 308 height 52
click at [327, 360] on button "Save" at bounding box center [314, 372] width 49 height 25
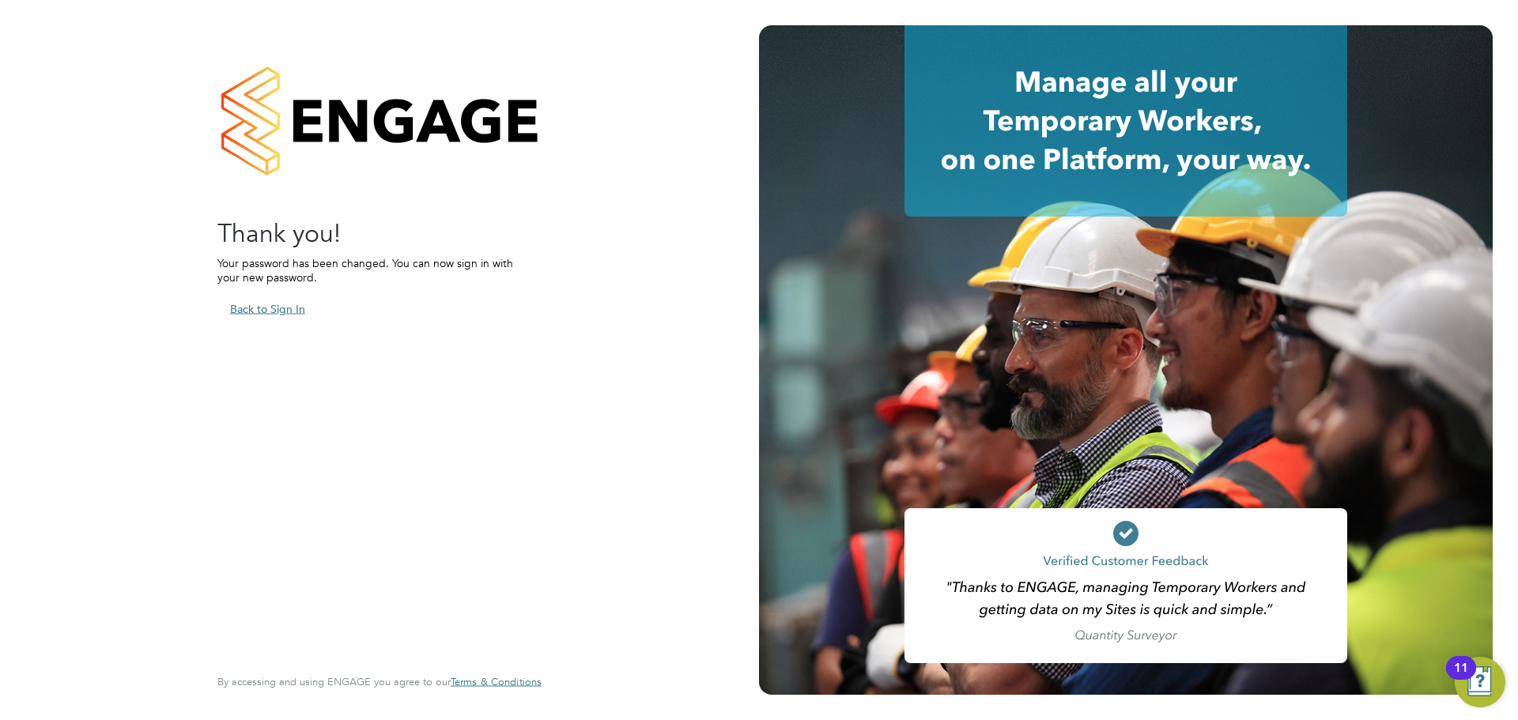
click at [277, 315] on button "Back to Sign In" at bounding box center [267, 309] width 100 height 25
